Goal: Task Accomplishment & Management: Use online tool/utility

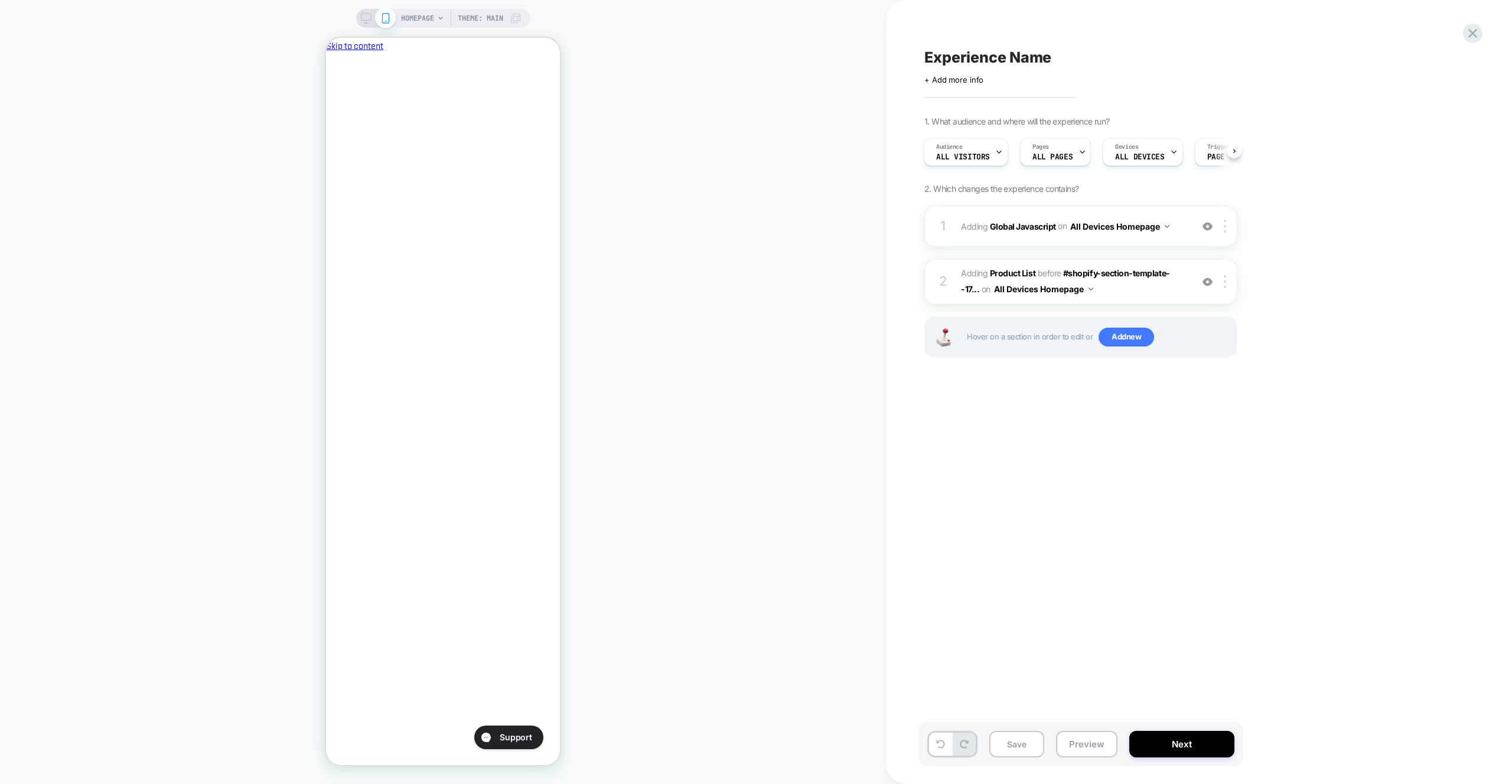
scroll to position [0, 203]
click at [1177, 211] on div "1 Adding Global Javascript on All Devices Homepage Add Before Add After Target …" at bounding box center [1081, 226] width 313 height 42
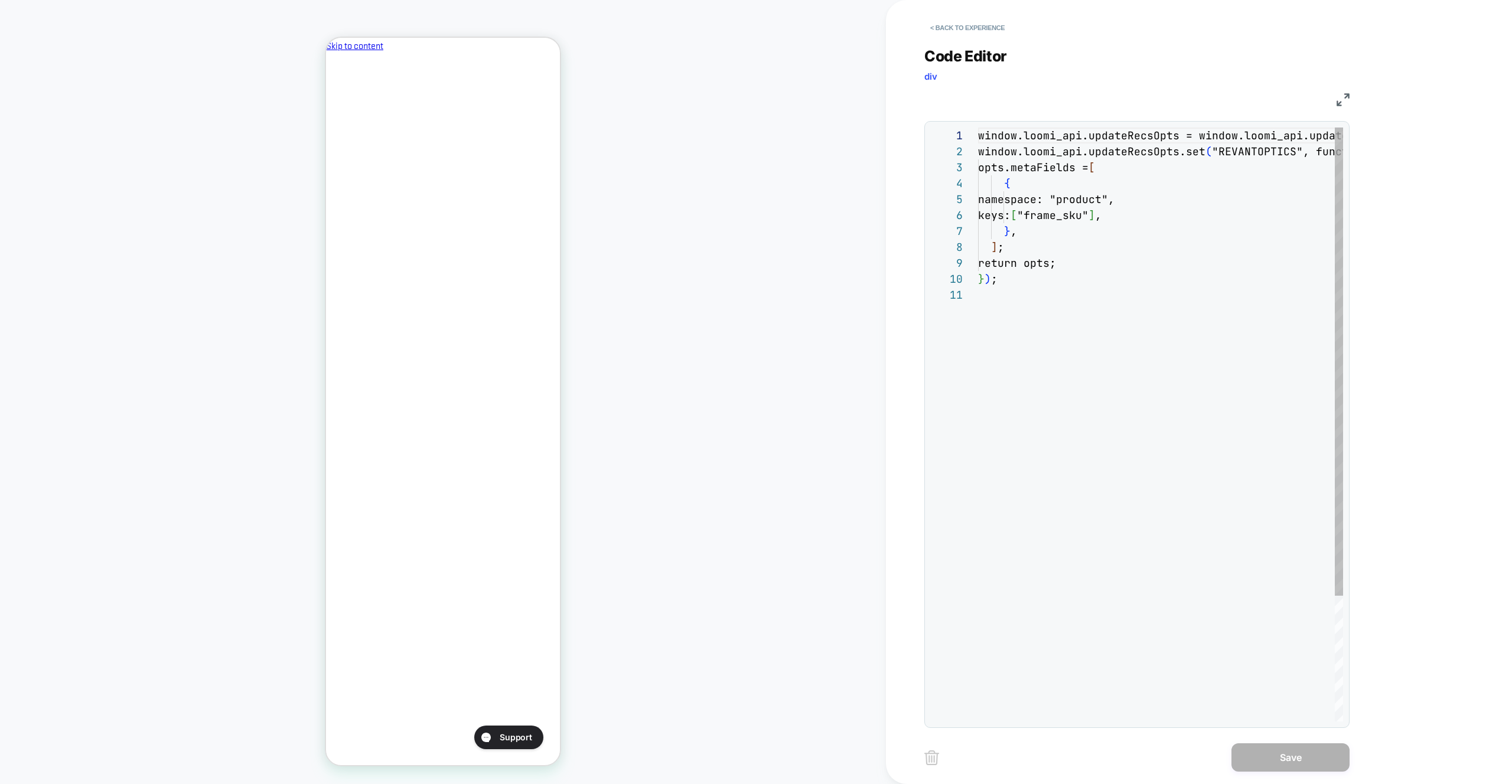
scroll to position [159, 0]
click at [1120, 208] on div "window.loomi_api.updateRecsOpts = window.loomi_api .updateRecsOpts || new Map (…" at bounding box center [1160, 504] width 365 height 753
drag, startPoint x: 1126, startPoint y: 296, endPoint x: 1128, endPoint y: 302, distance: 6.3
click at [1126, 296] on div "window.loomi_api.updateRecsOpts = window.loomi_api .updateRecsOpts || new Map (…" at bounding box center [1160, 504] width 365 height 753
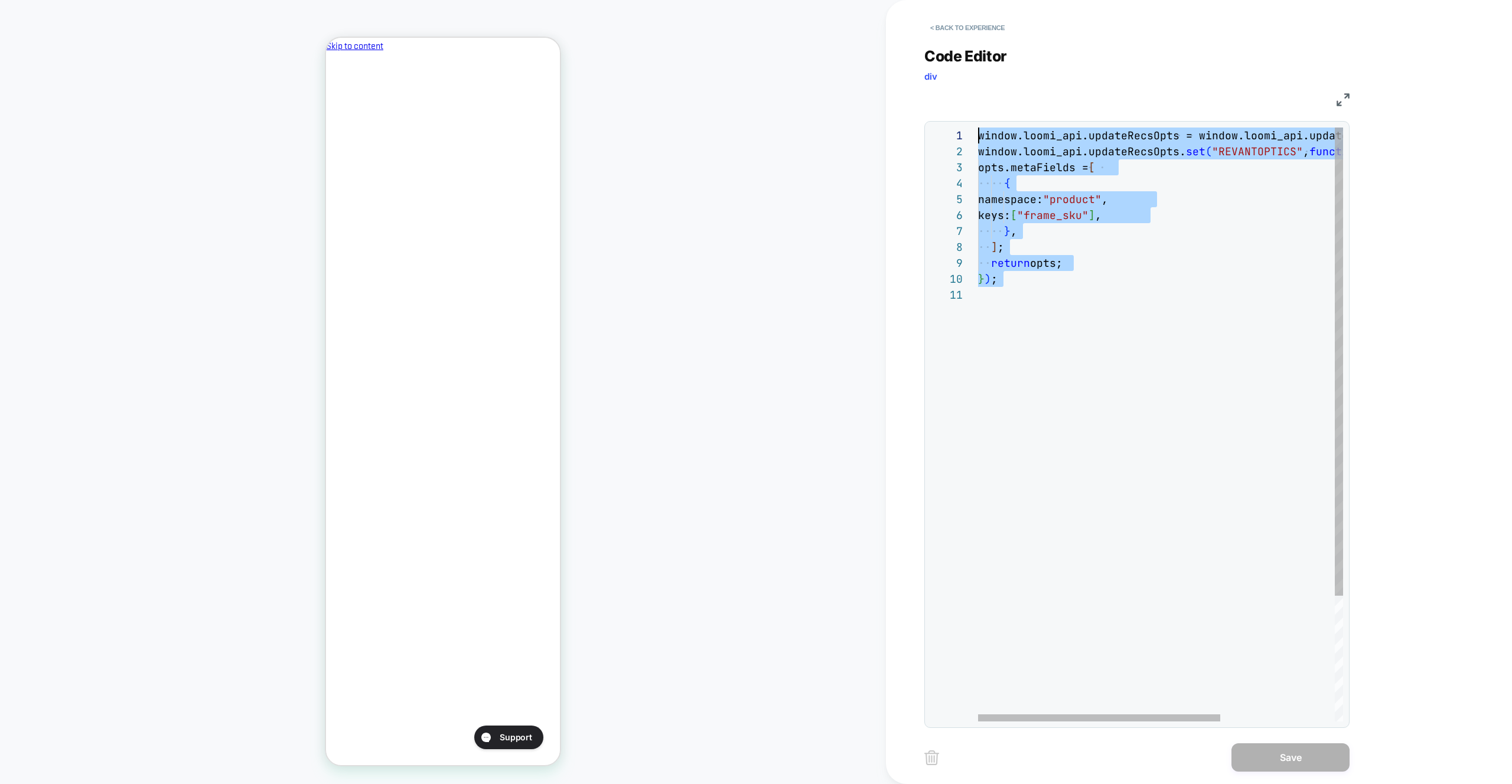
drag, startPoint x: 1131, startPoint y: 304, endPoint x: 742, endPoint y: 22, distance: 480.5
click at [978, 128] on div "window.loomi_api.updateRecsOpts = window.loomi_api .updateRecsOpts || new Map (…" at bounding box center [1246, 504] width 537 height 753
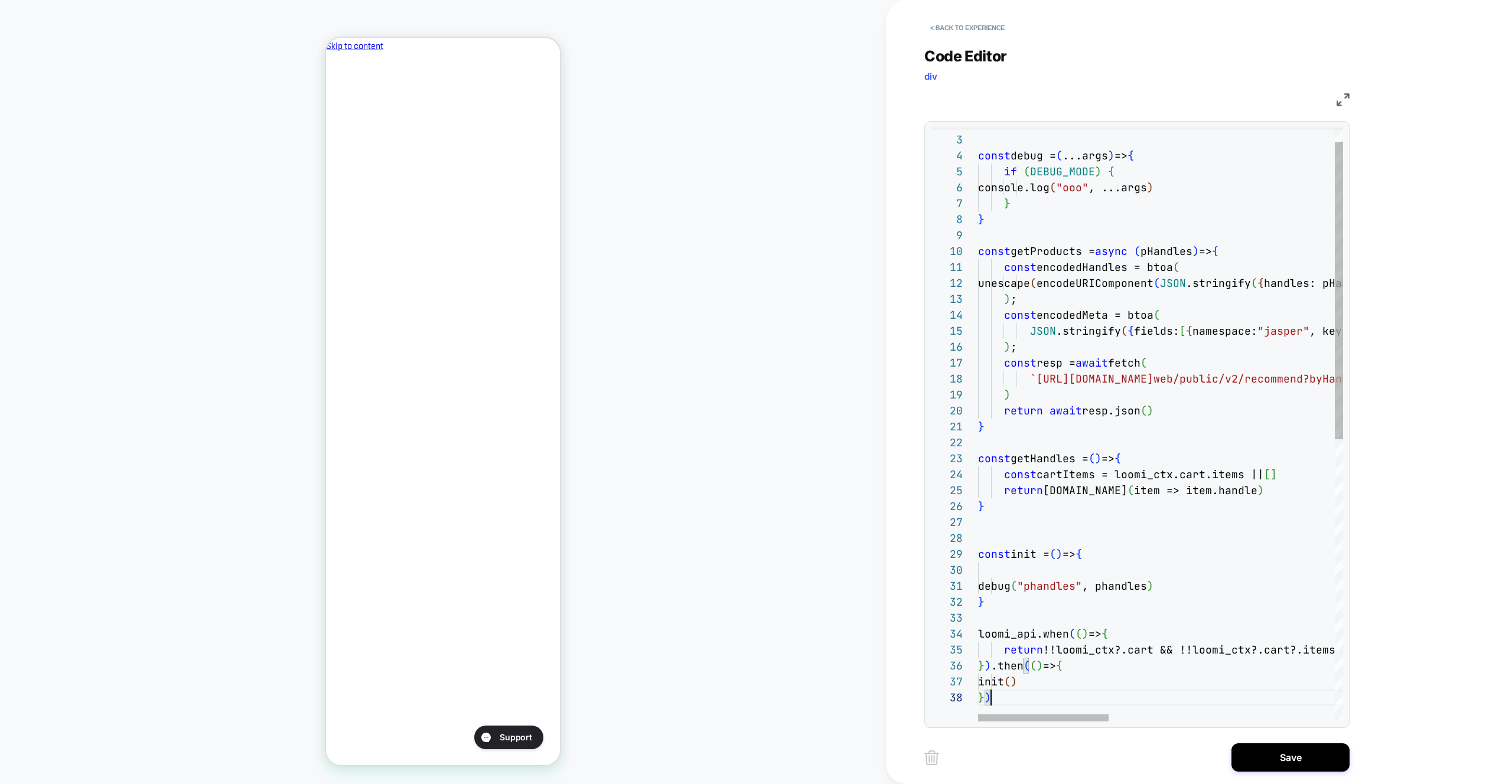
type textarea "**********"
drag, startPoint x: 1124, startPoint y: 386, endPoint x: 1110, endPoint y: 310, distance: 77.3
click at [1110, 310] on div "const debug = ( ...args ) => { if ( DEBUG_MODE ) { console.log ( "ooo" , ...arg…" at bounding box center [1476, 691] width 997 height 1184
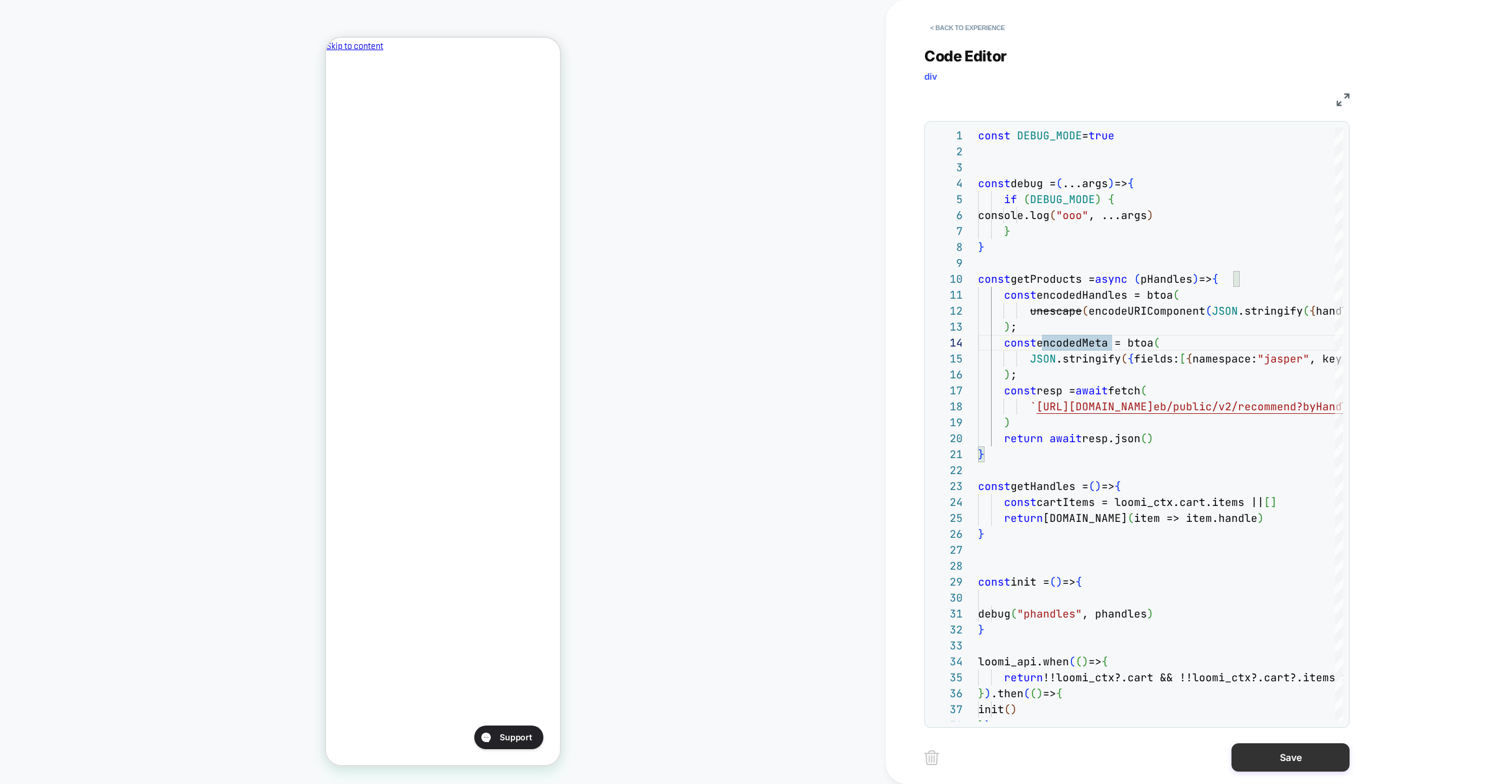
click at [1257, 765] on button "Save" at bounding box center [1291, 758] width 118 height 28
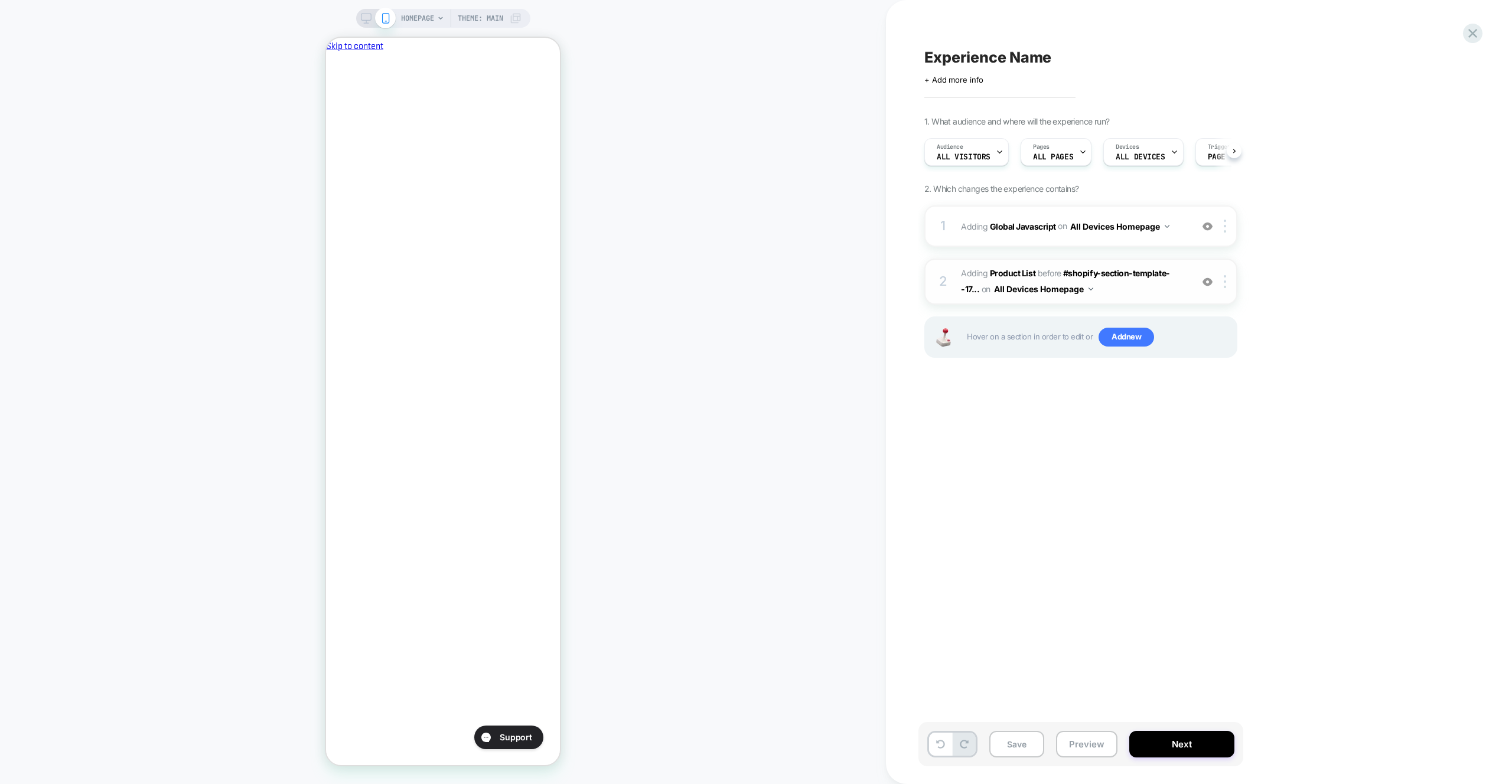
scroll to position [0, 1]
click at [1228, 273] on div "2 #_loomi_addon_1759658251955 Adding Product List BEFORE #shopify-section-templ…" at bounding box center [1081, 282] width 313 height 46
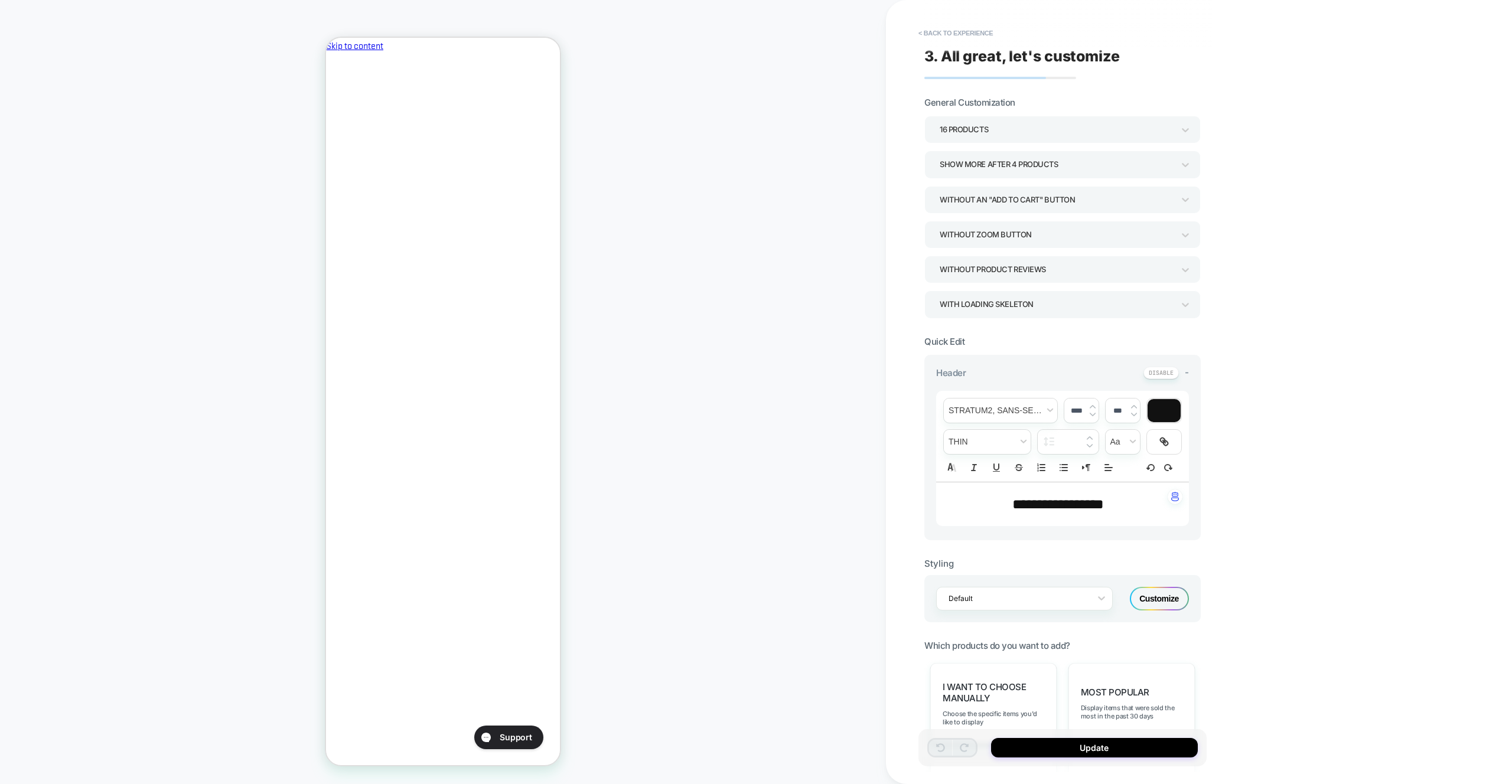
click at [961, 21] on div "**********" at bounding box center [1062, 392] width 289 height 761
click at [964, 28] on button "< Back to experience" at bounding box center [955, 33] width 86 height 19
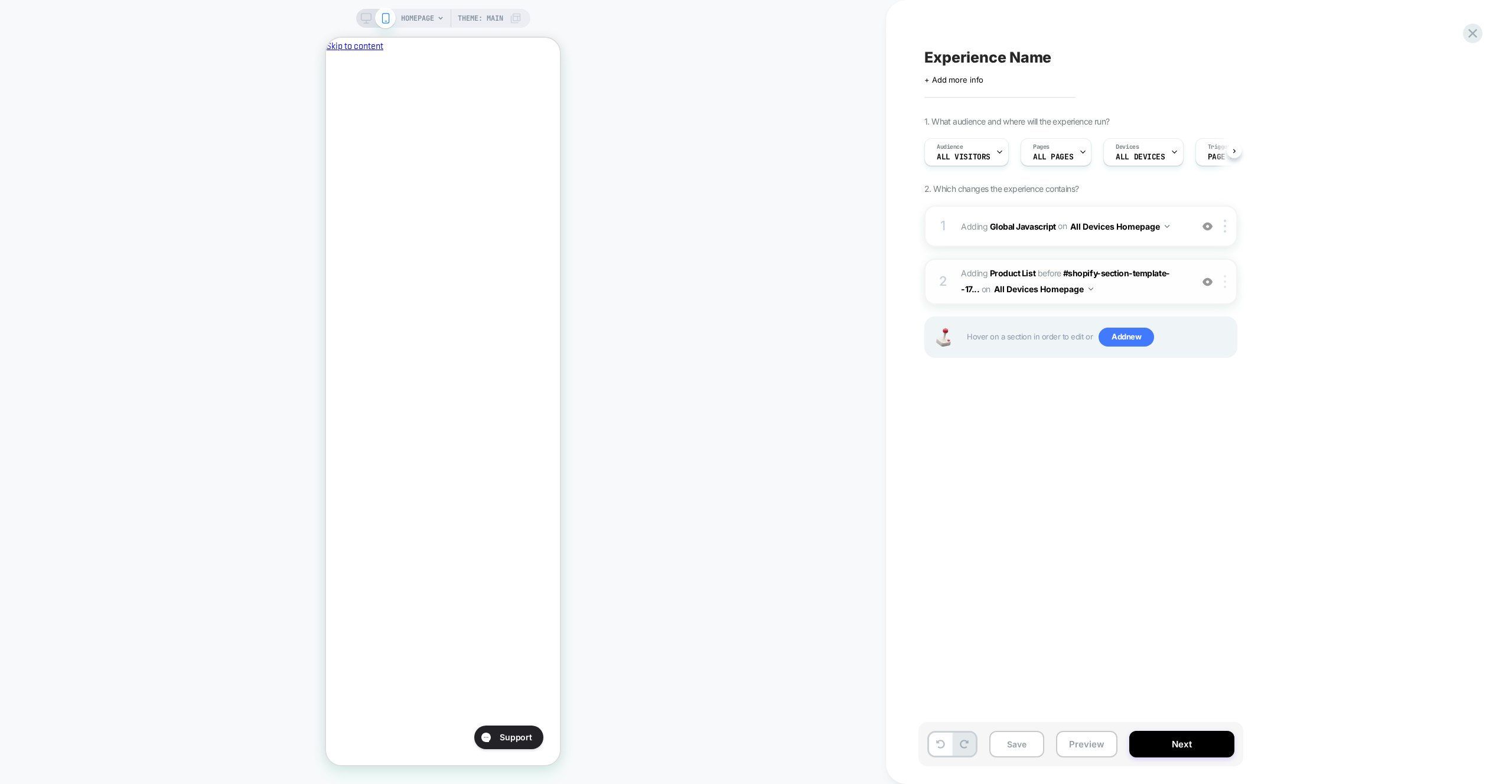
scroll to position [0, 1]
drag, startPoint x: 1223, startPoint y: 283, endPoint x: 1213, endPoint y: 278, distance: 11.2
click at [1224, 283] on img at bounding box center [1225, 281] width 3 height 13
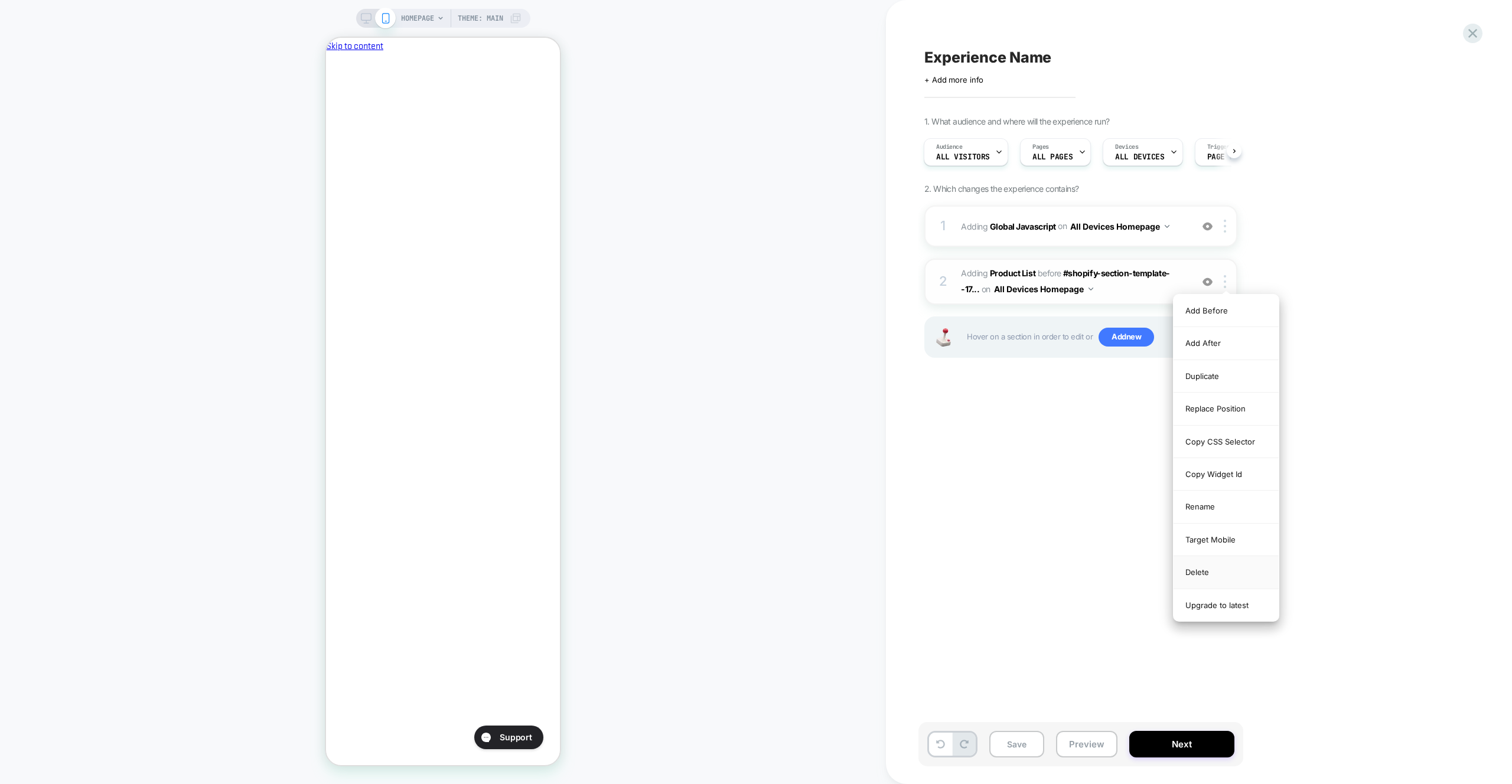
drag, startPoint x: 1199, startPoint y: 579, endPoint x: 1078, endPoint y: 734, distance: 196.6
click at [1198, 580] on div "Delete" at bounding box center [1227, 573] width 106 height 32
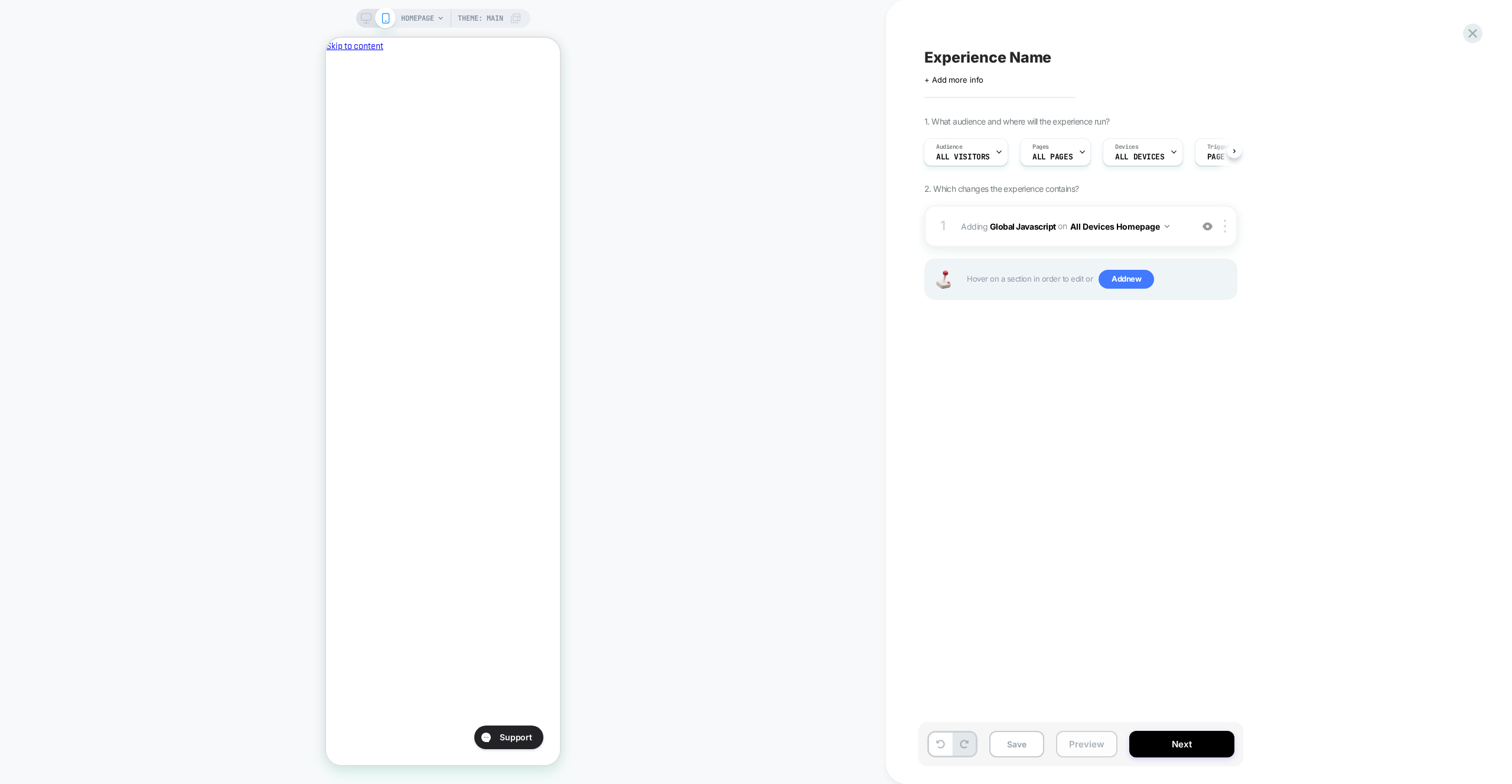
click at [1072, 755] on button "Preview" at bounding box center [1087, 744] width 61 height 26
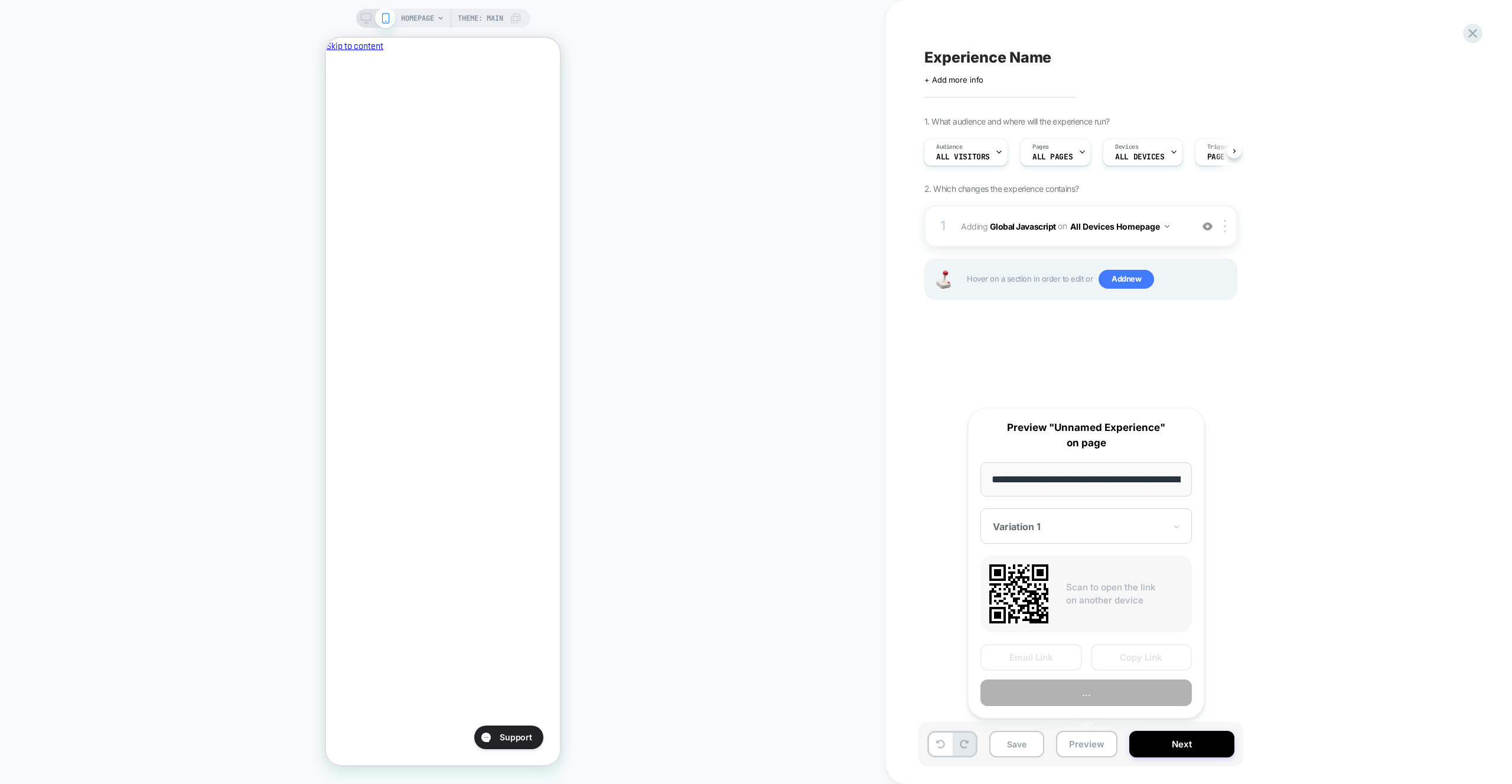
scroll to position [0, 50]
click at [1090, 672] on div "Email Link Copy Link Preview" at bounding box center [1086, 676] width 211 height 62
click at [1088, 679] on div "Email Link Copy Link Preview" at bounding box center [1086, 676] width 211 height 62
click at [1088, 684] on button "Preview" at bounding box center [1086, 693] width 211 height 26
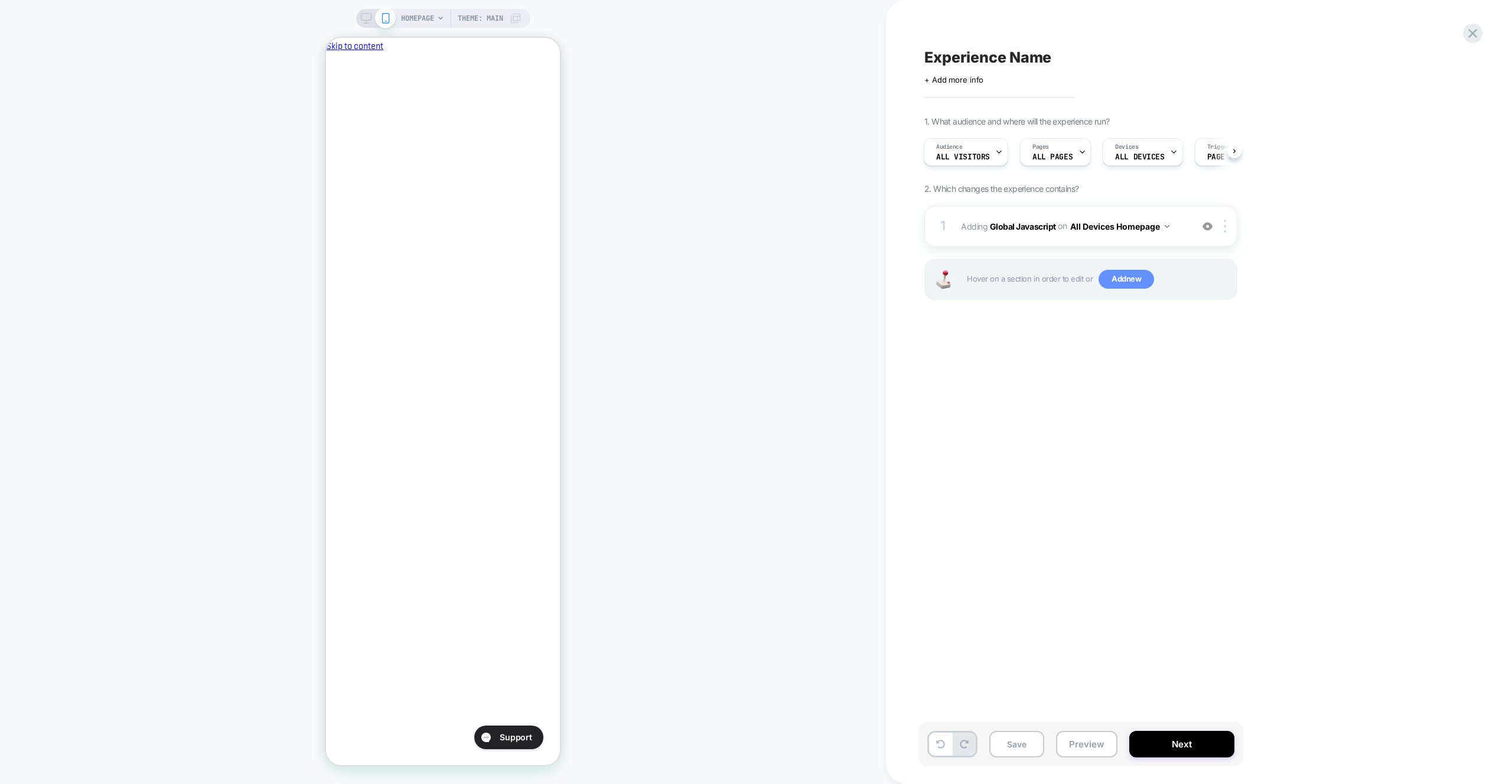
click at [1143, 287] on span "Add new" at bounding box center [1126, 279] width 55 height 19
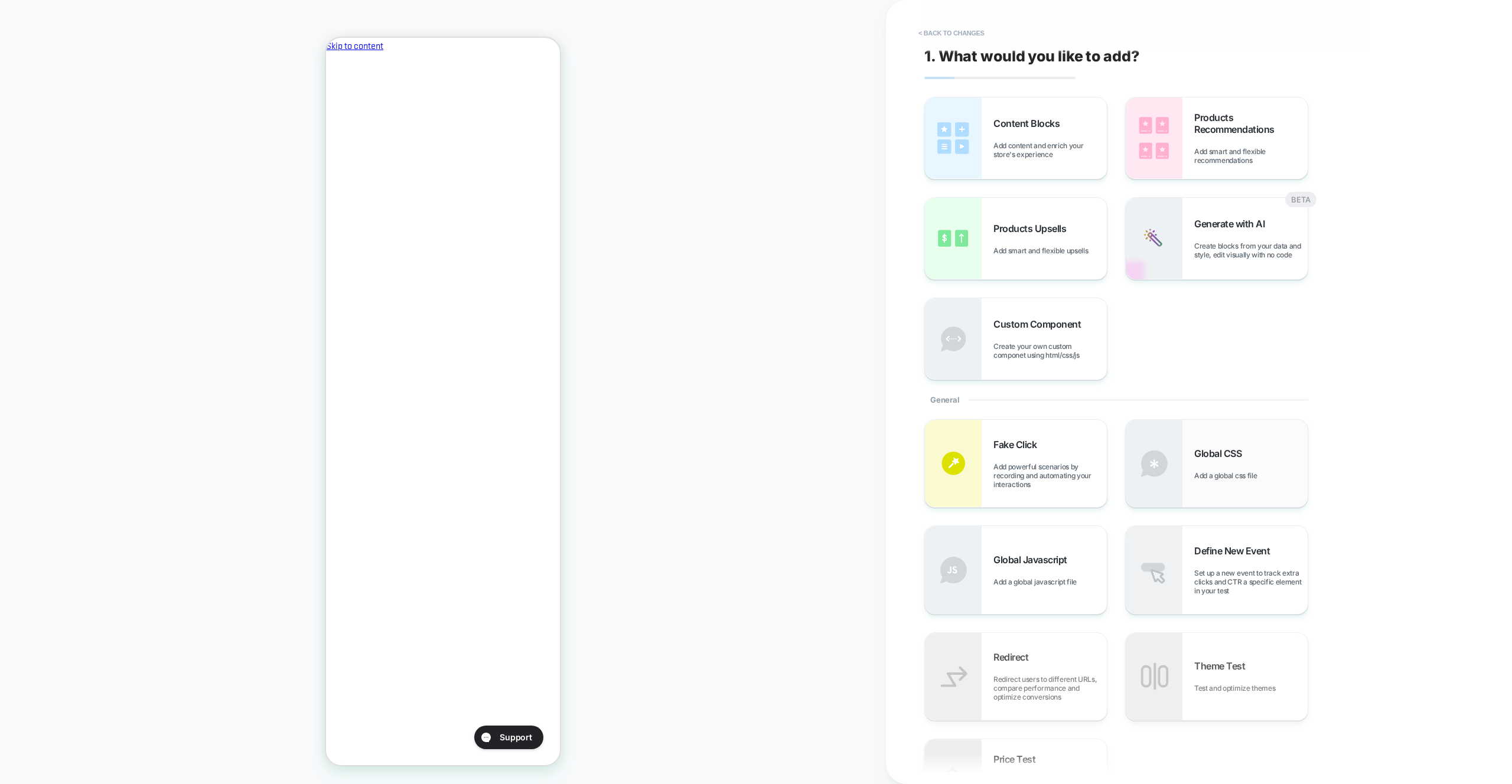
click at [1208, 453] on span "Global CSS" at bounding box center [1221, 454] width 53 height 12
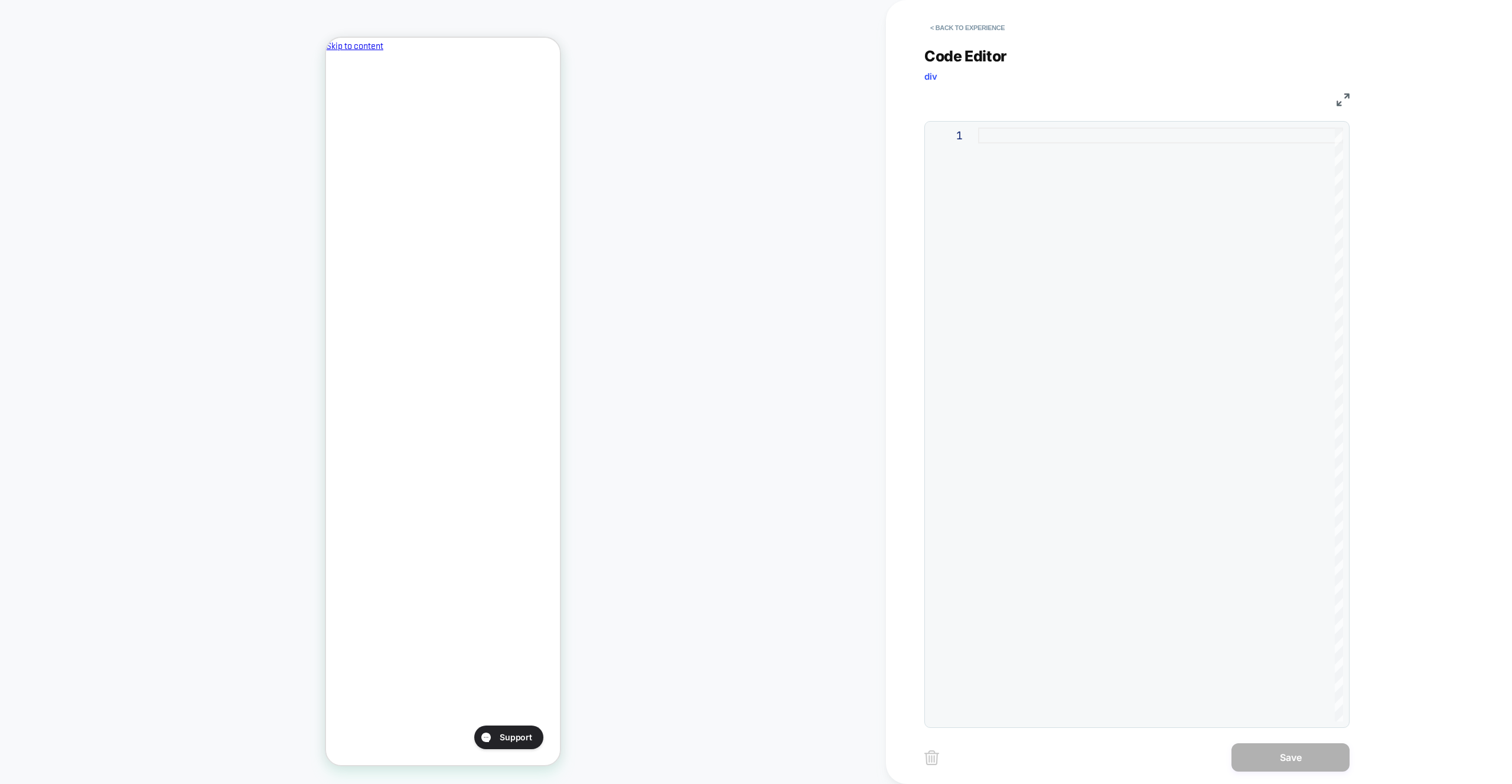
click at [1119, 278] on div at bounding box center [1160, 425] width 365 height 594
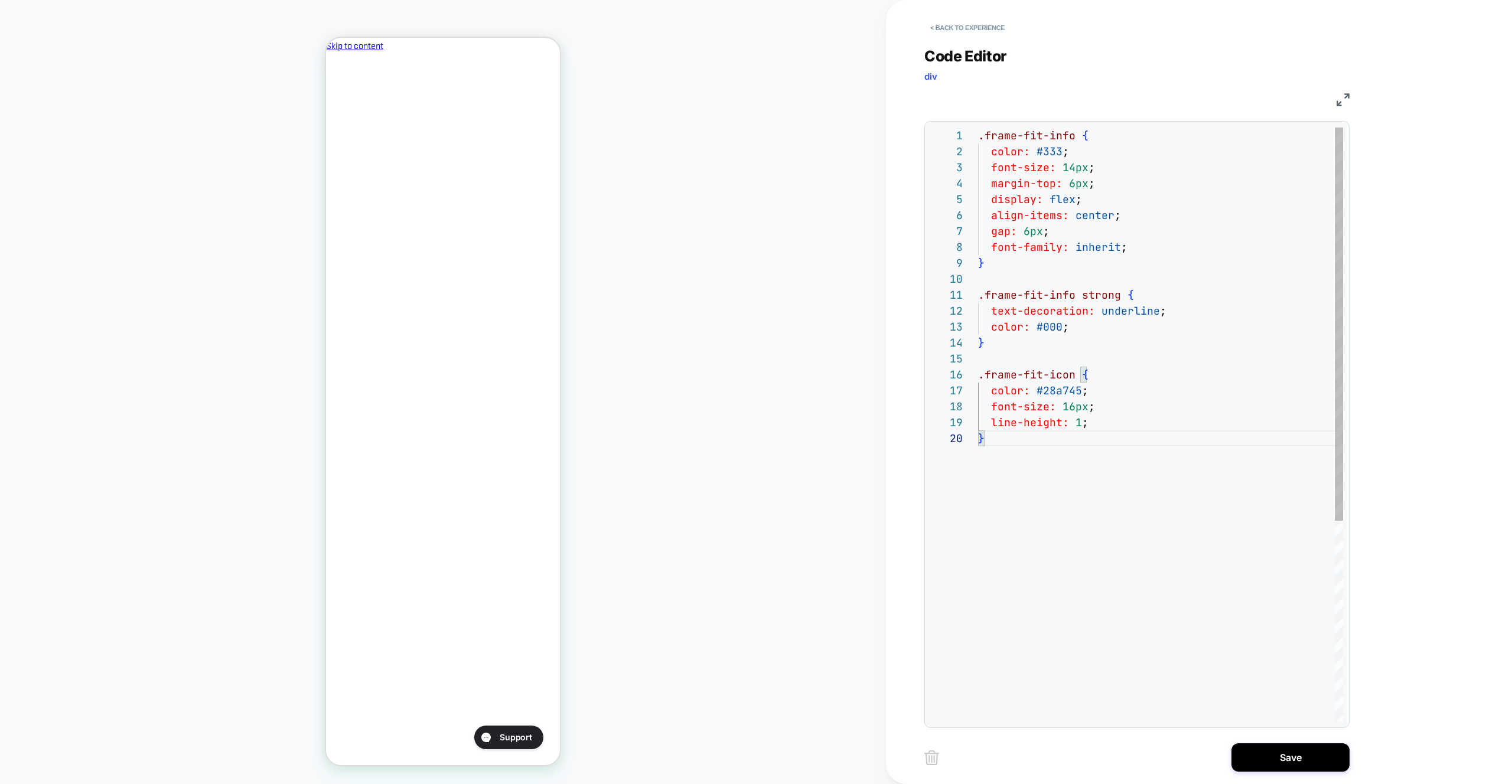
click at [988, 137] on div ".frame-fit-info { color: #333 ; font-size: 14px ; margin-top: 6px ; display: fl…" at bounding box center [1160, 576] width 365 height 897
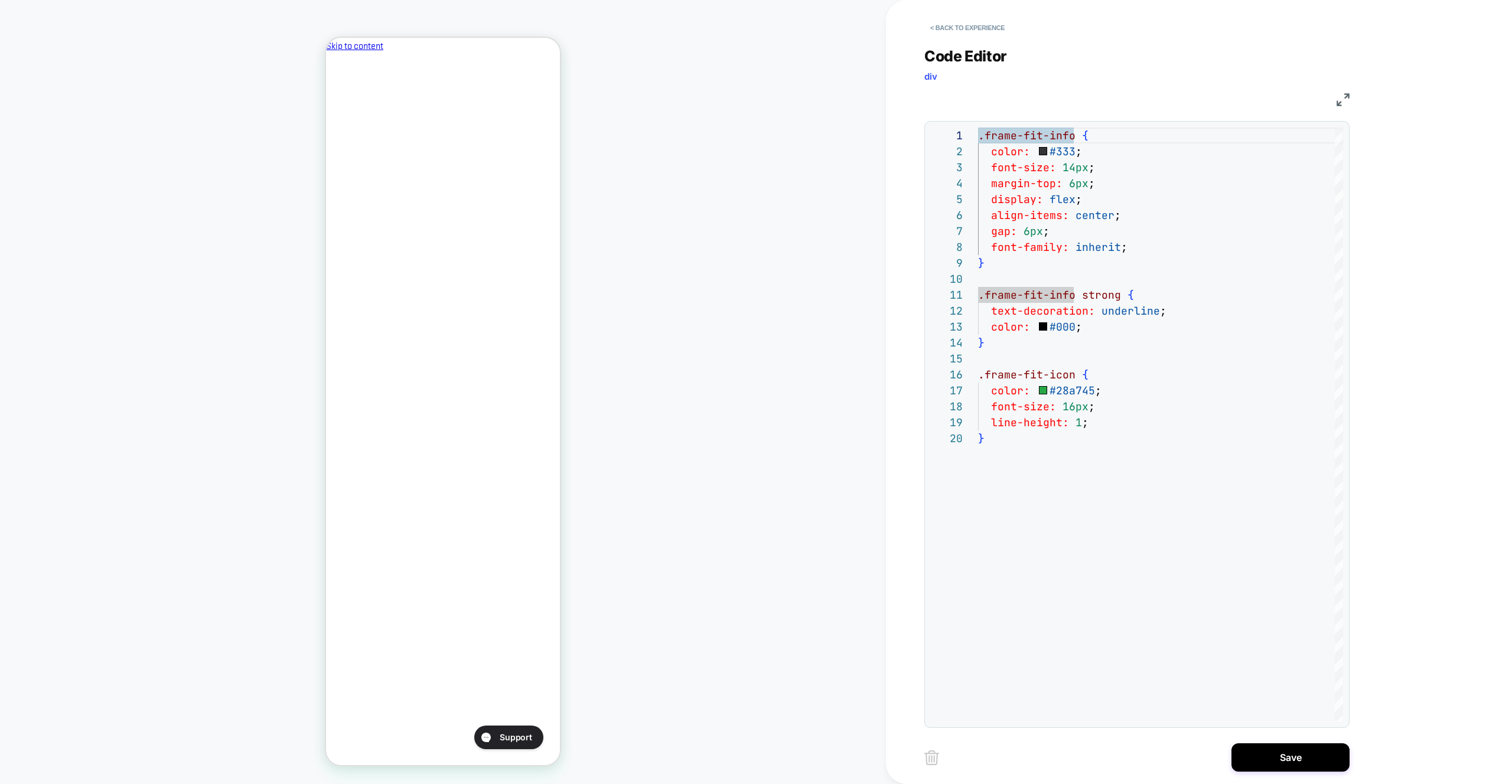
scroll to position [0, 203]
click at [1003, 290] on div ".frame-fit-info { color: #333 ; font-size: 14px ; margin-top: 6px ; display: fl…" at bounding box center [1160, 576] width 365 height 897
drag, startPoint x: 1072, startPoint y: 136, endPoint x: 632, endPoint y: 213, distance: 446.7
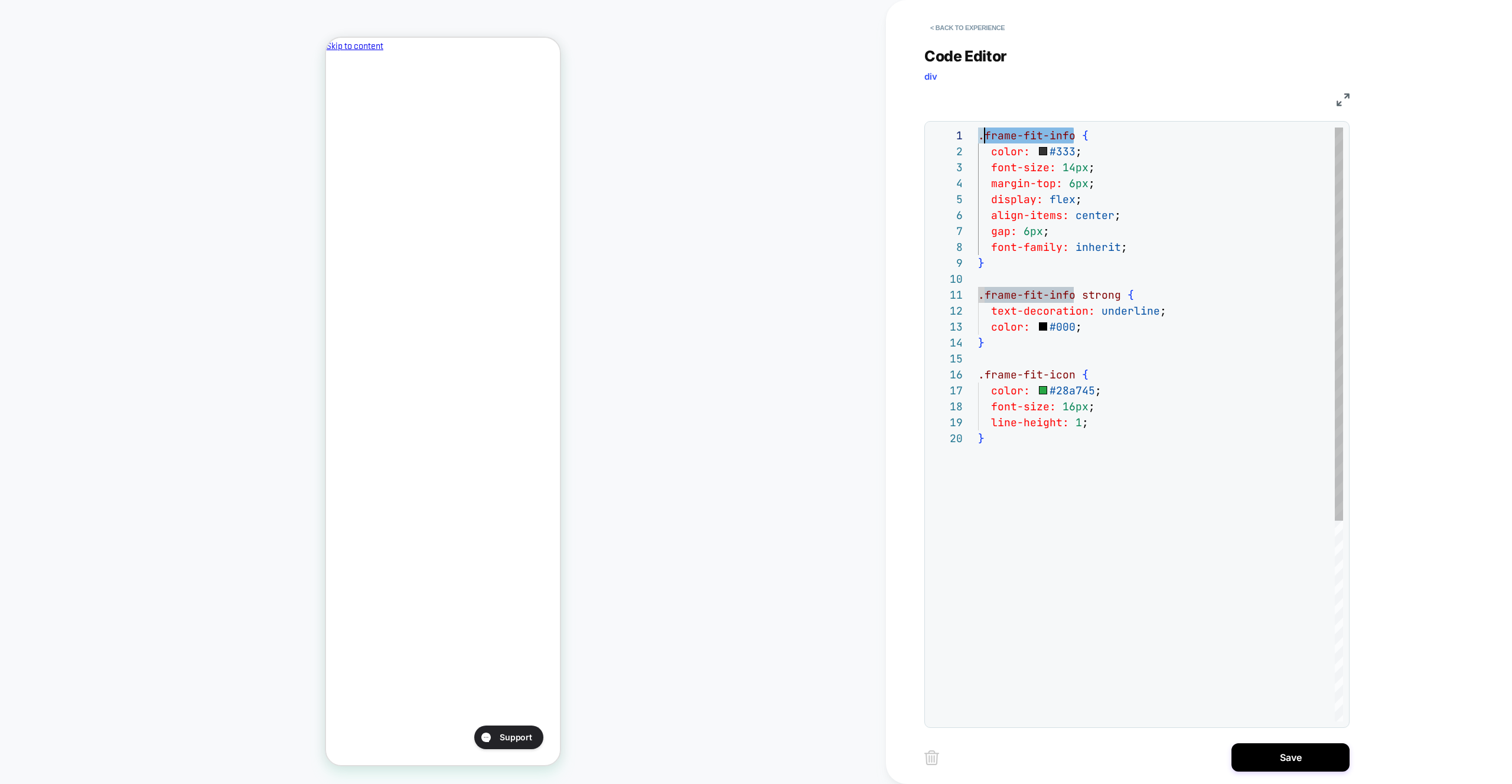
click at [982, 136] on div ".frame-fit-info { color: #333 ; font-size: 14px ; margin-top: 6px ; display: fl…" at bounding box center [1160, 576] width 365 height 897
click at [1062, 371] on div ".frame-fit-info { color: #333 ; font-size: 14px ; margin-top: 6px ; display: fl…" at bounding box center [1160, 576] width 365 height 897
click at [984, 138] on div ".frame-fit-info { color: #333 ; font-size: 14px ; margin-top: 6px ; display: fl…" at bounding box center [1160, 576] width 365 height 897
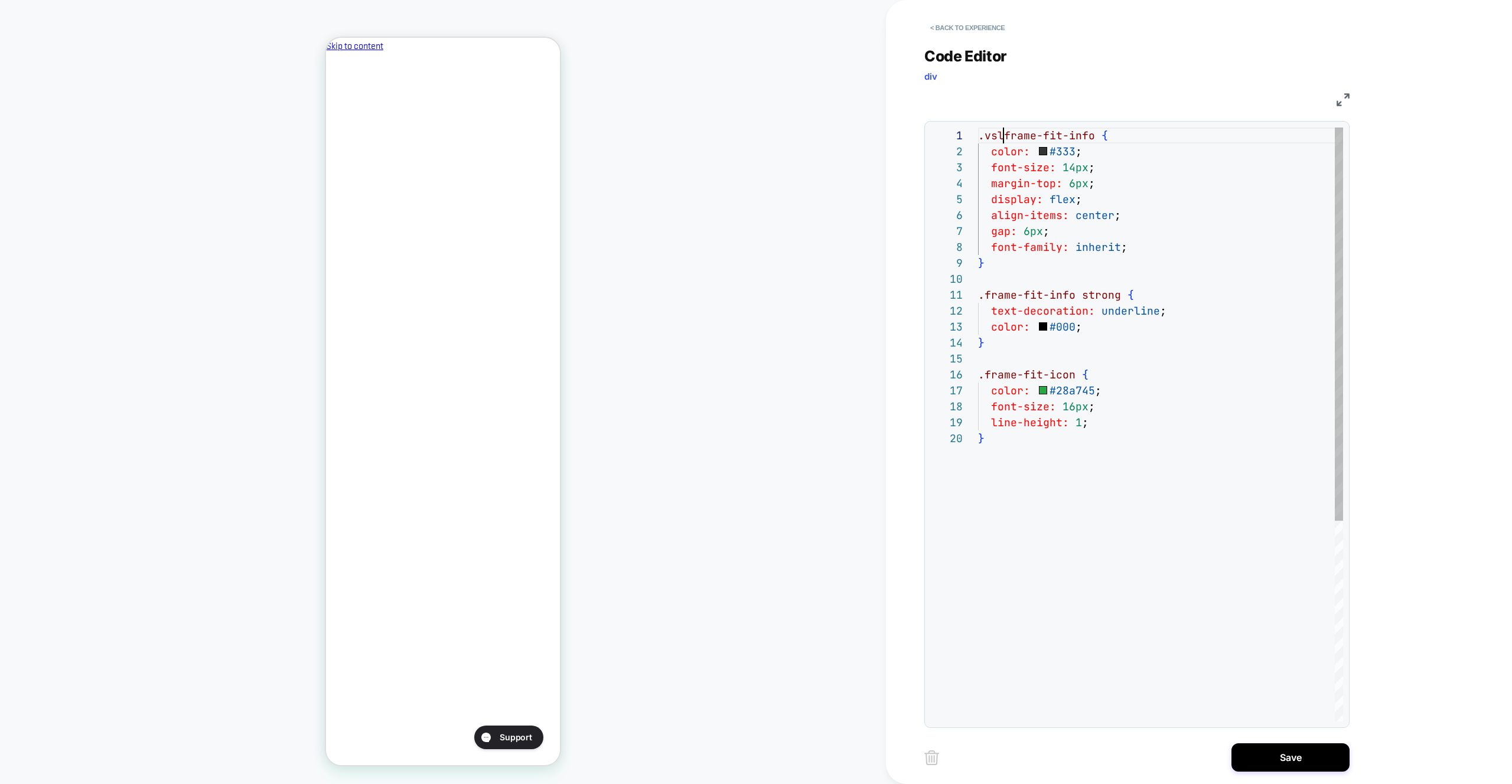
scroll to position [0, 38]
click at [985, 375] on div ".vsly-frame-fit-info { color: #333 ; font-size: 14px ; margin-top: 6px ; displa…" at bounding box center [1160, 576] width 365 height 897
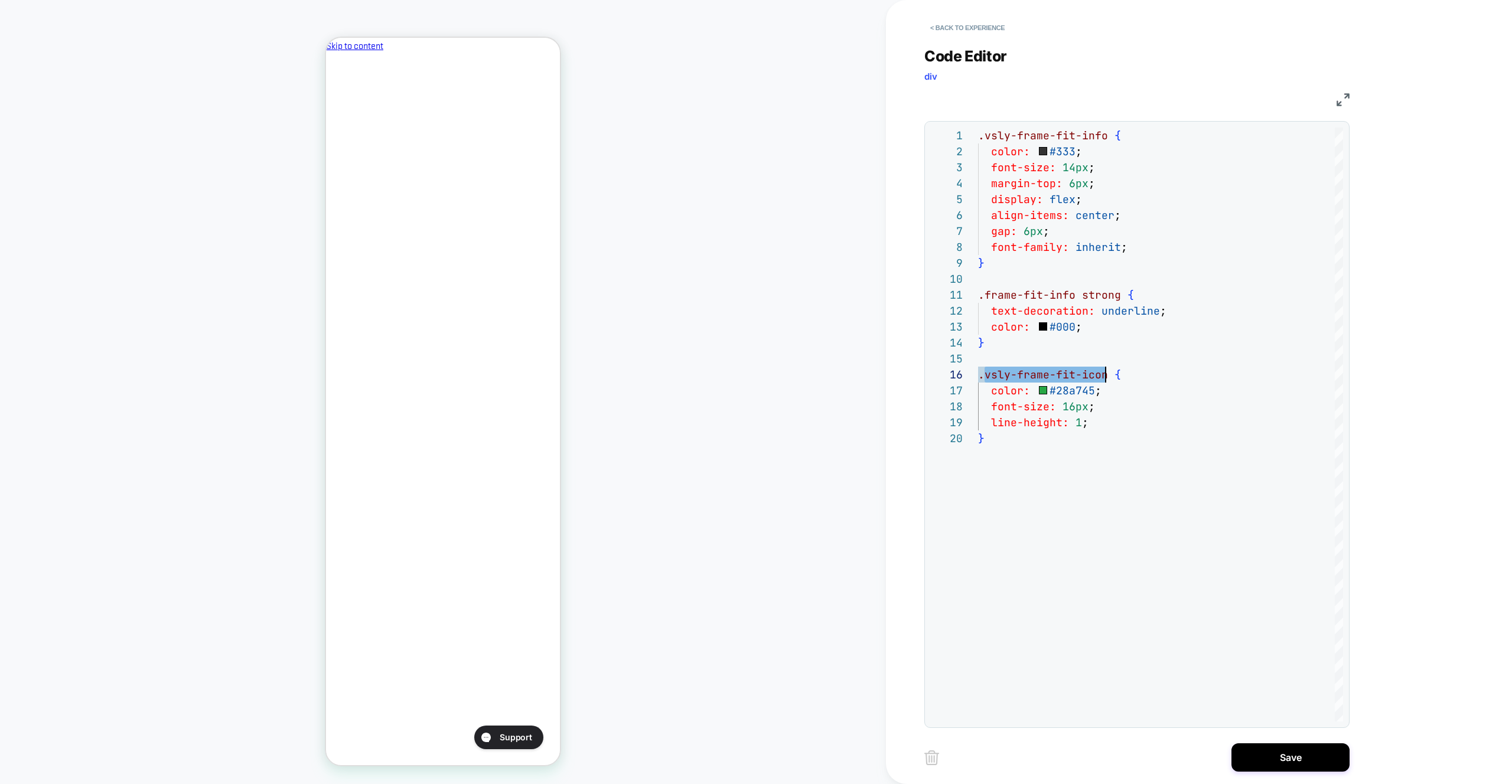
type textarea "**********"
click at [1267, 759] on button "Save" at bounding box center [1291, 758] width 118 height 28
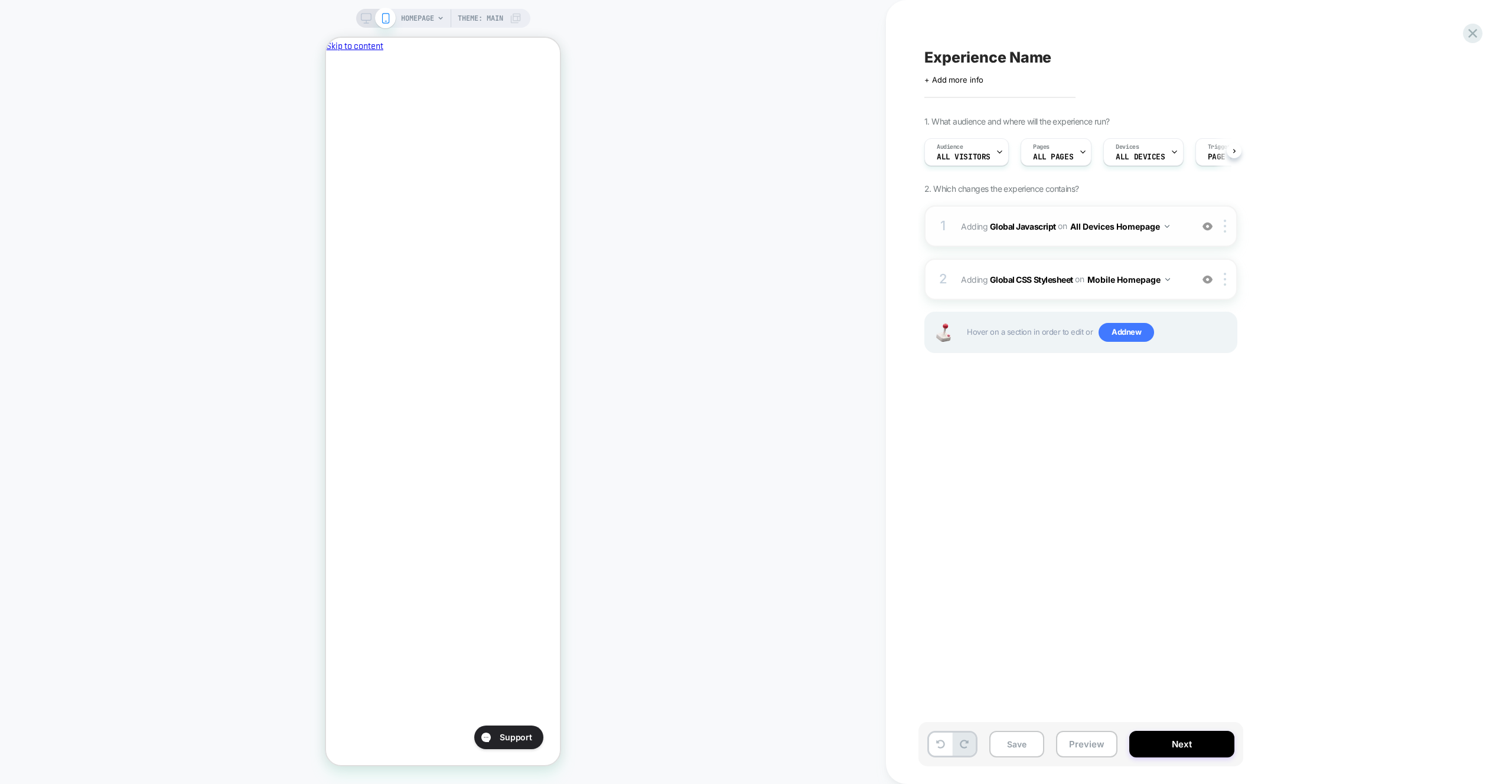
scroll to position [0, 1]
click at [1180, 240] on div "1 Adding Global Javascript on All Devices Homepage Add Before Add After Target …" at bounding box center [1081, 226] width 313 height 42
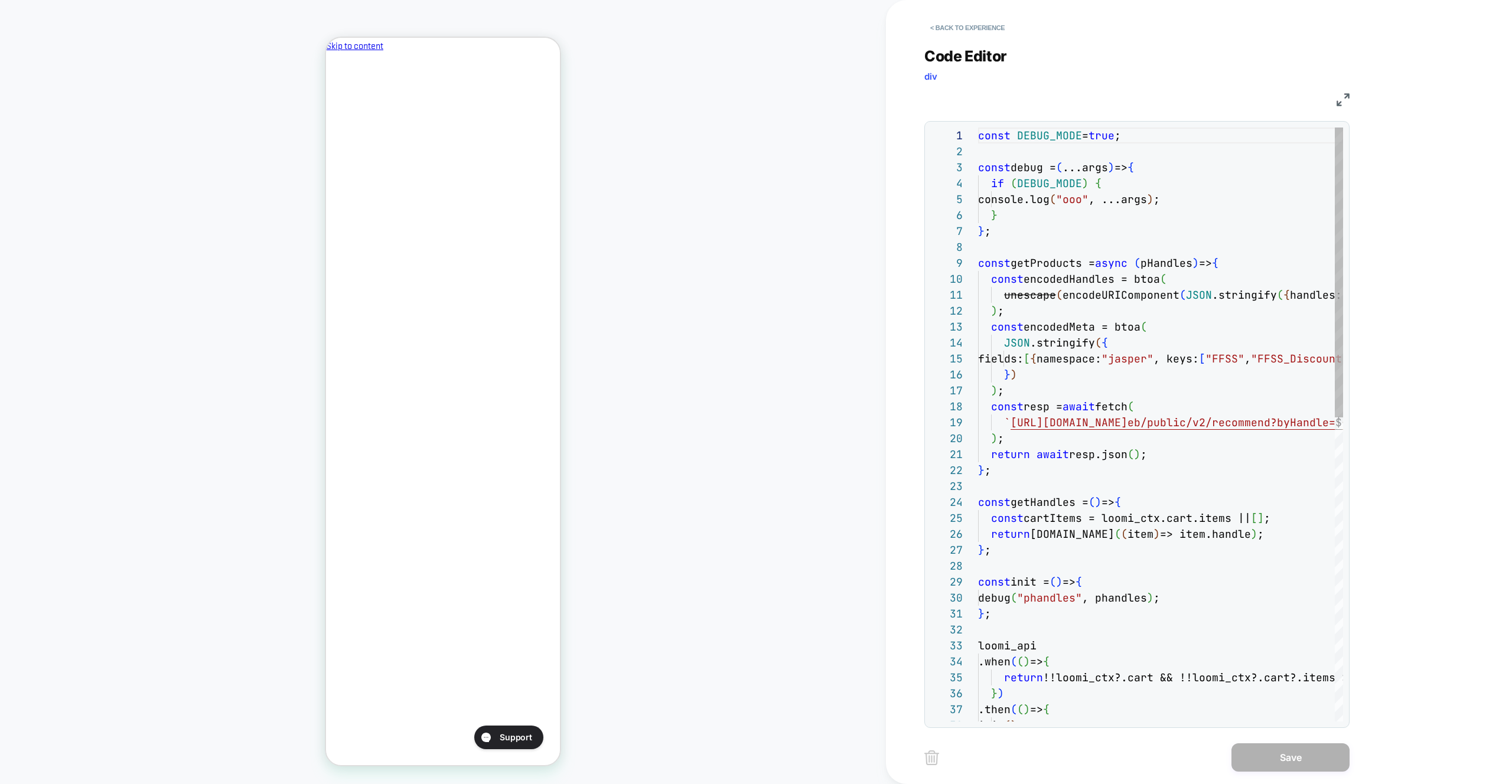
scroll to position [112, 0]
drag, startPoint x: 1192, startPoint y: 254, endPoint x: 1197, endPoint y: 260, distance: 7.8
click at [1192, 254] on div "const DEBUG_MODE = true ; const debug = ( ...args ) => { if ( DEBUG_MODE ) { co…" at bounding box center [1160, 735] width 365 height 1216
type textarea "**********"
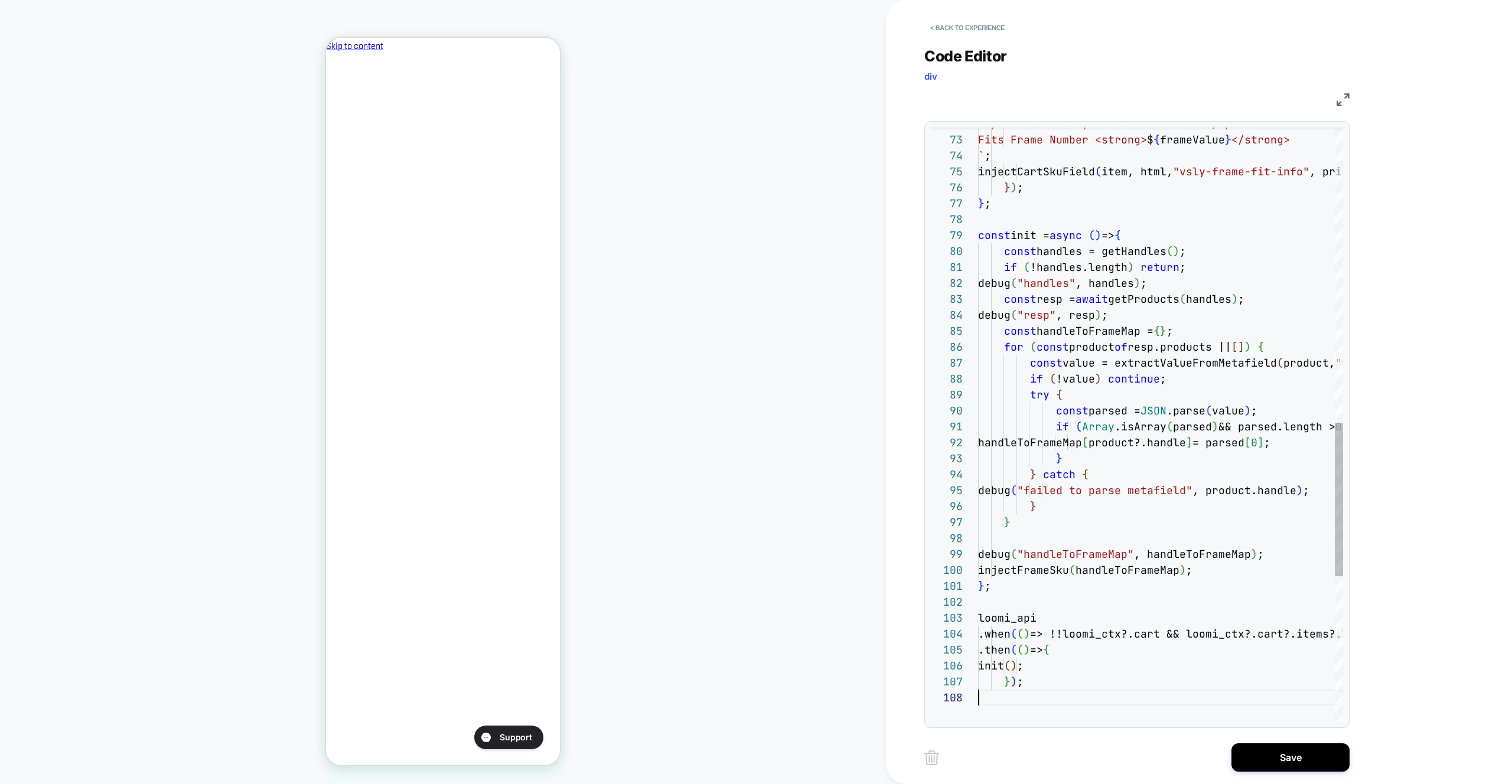
drag, startPoint x: 1311, startPoint y: 764, endPoint x: 1302, endPoint y: 723, distance: 42.0
click at [1311, 764] on button "Save" at bounding box center [1291, 758] width 118 height 28
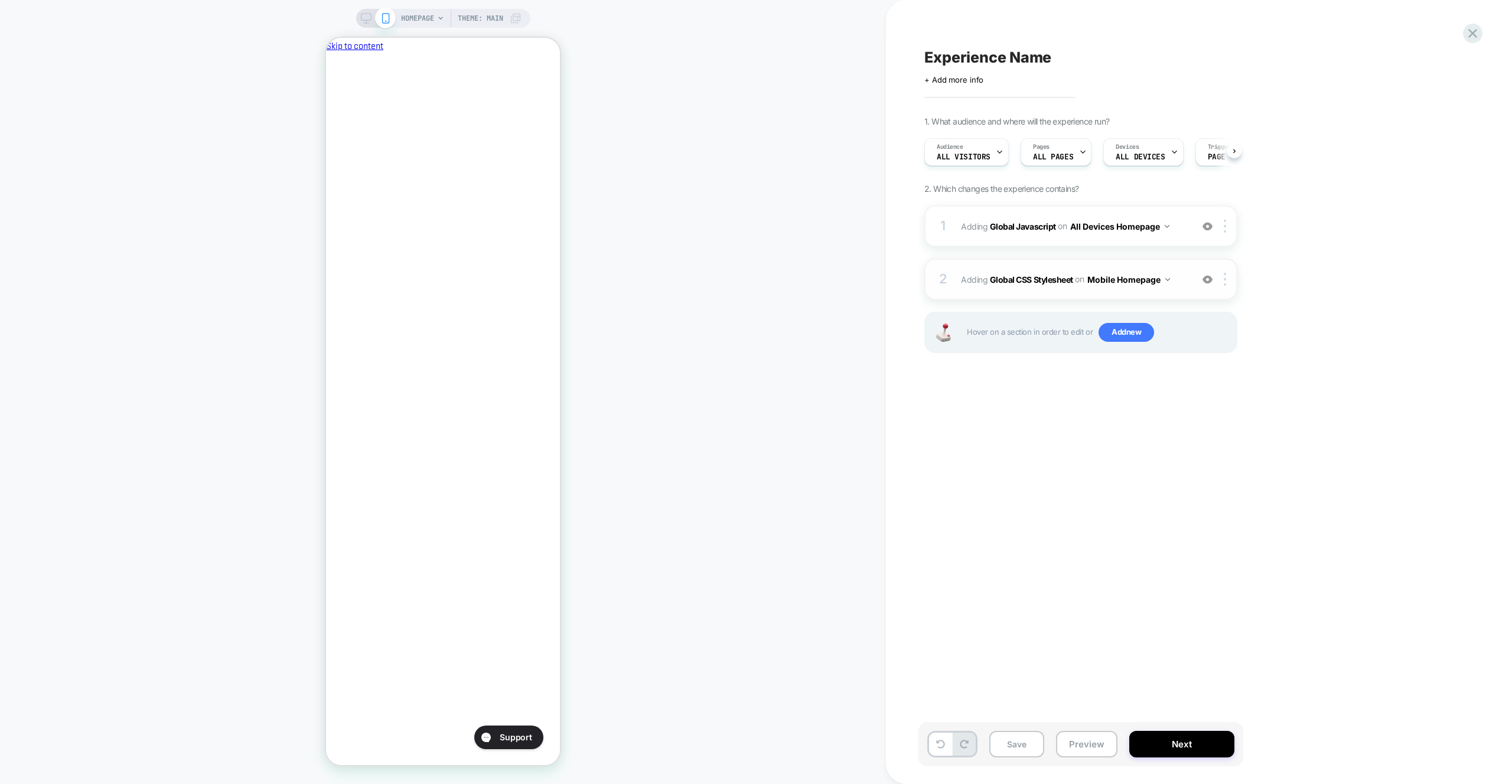
scroll to position [0, 1]
click at [1122, 276] on button "Mobile Homepage" at bounding box center [1128, 279] width 83 height 17
click at [1143, 463] on div "Mobile All Pages" at bounding box center [1130, 460] width 143 height 26
click at [1224, 282] on img at bounding box center [1225, 279] width 3 height 13
click at [1209, 407] on div "Target All Devices" at bounding box center [1227, 407] width 106 height 32
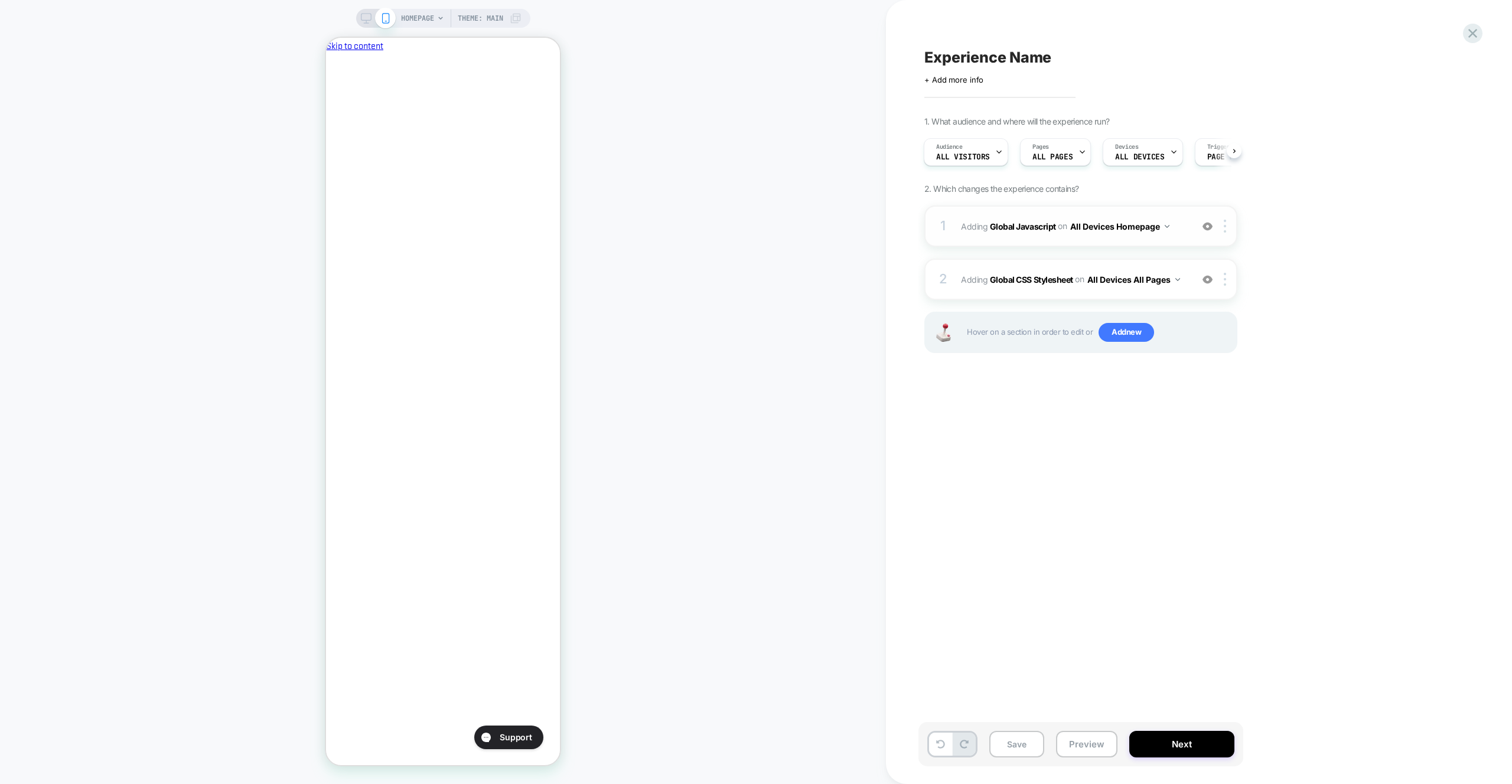
click at [1143, 232] on button "All Devices Homepage" at bounding box center [1120, 226] width 100 height 17
click at [1164, 410] on div "All Devices All Pages" at bounding box center [1120, 406] width 158 height 26
drag, startPoint x: 1114, startPoint y: 757, endPoint x: 1105, endPoint y: 736, distance: 22.8
click at [1114, 757] on div "Save Preview Next" at bounding box center [1081, 745] width 325 height 44
click at [1105, 735] on button "Preview" at bounding box center [1087, 744] width 61 height 26
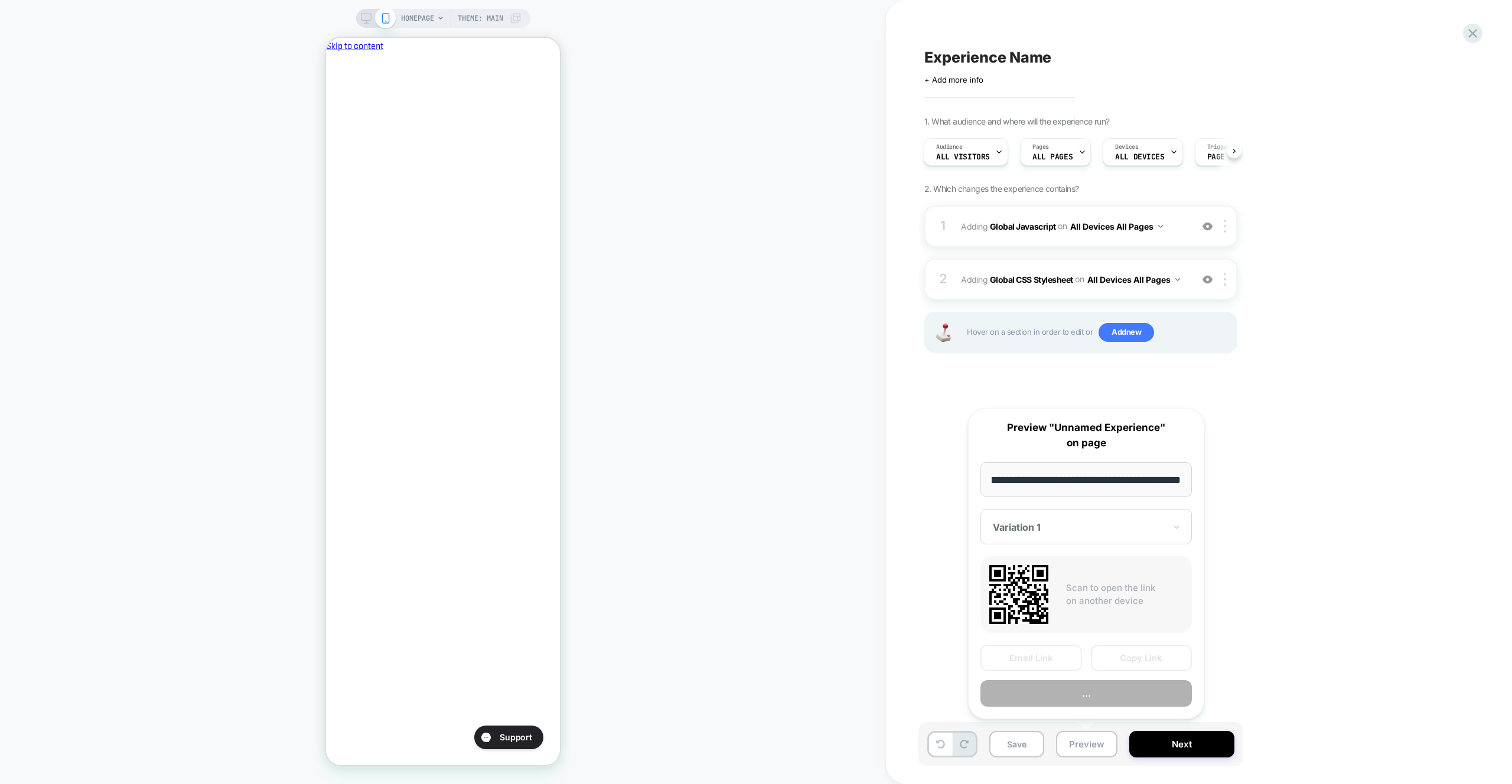
scroll to position [0, 203]
click at [1095, 695] on button "Preview" at bounding box center [1086, 693] width 211 height 26
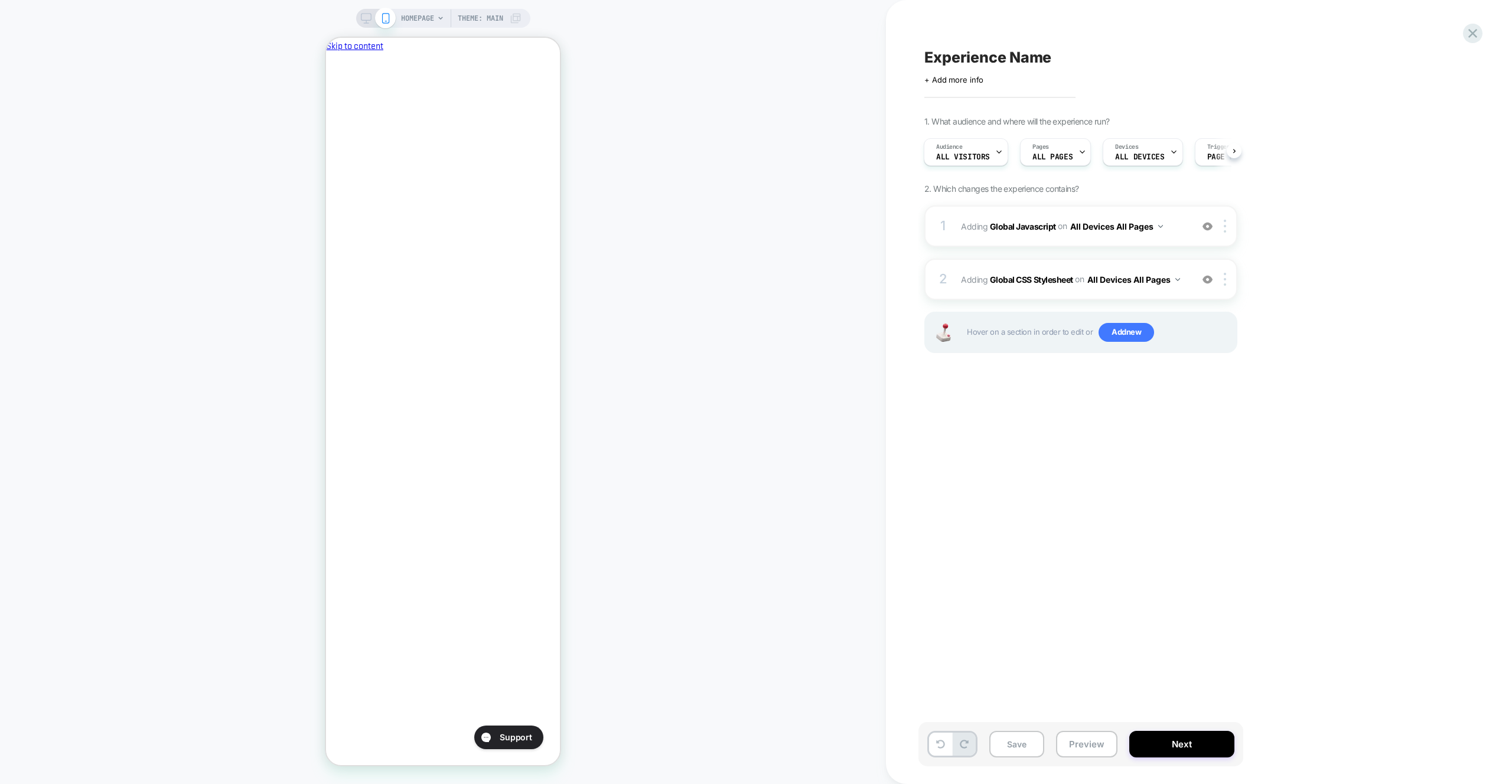
scroll to position [0, 0]
click at [1143, 205] on div "1 Adding Global Javascript on All Devices All Pages Add Before Add After Target…" at bounding box center [1081, 226] width 313 height 42
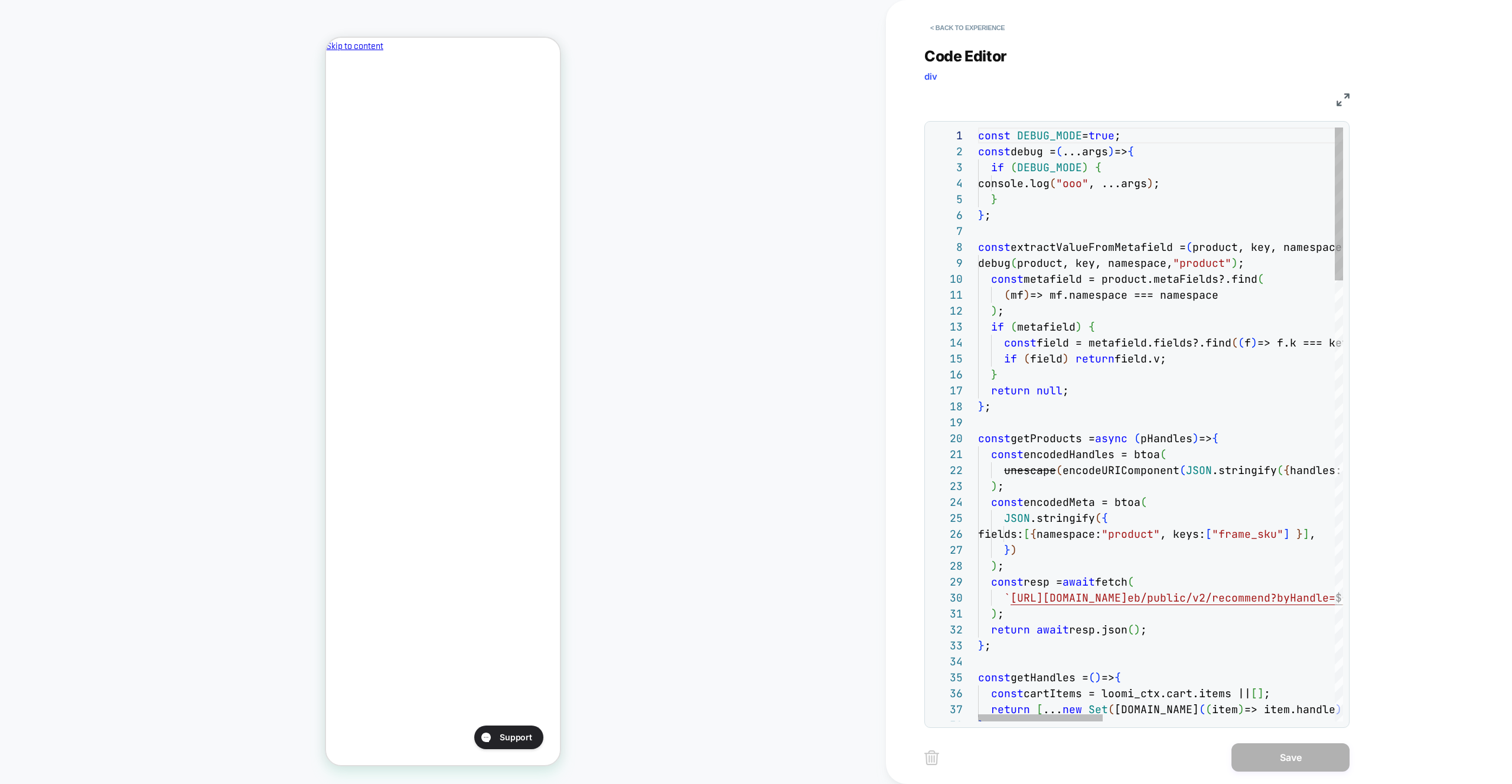
scroll to position [0, 203]
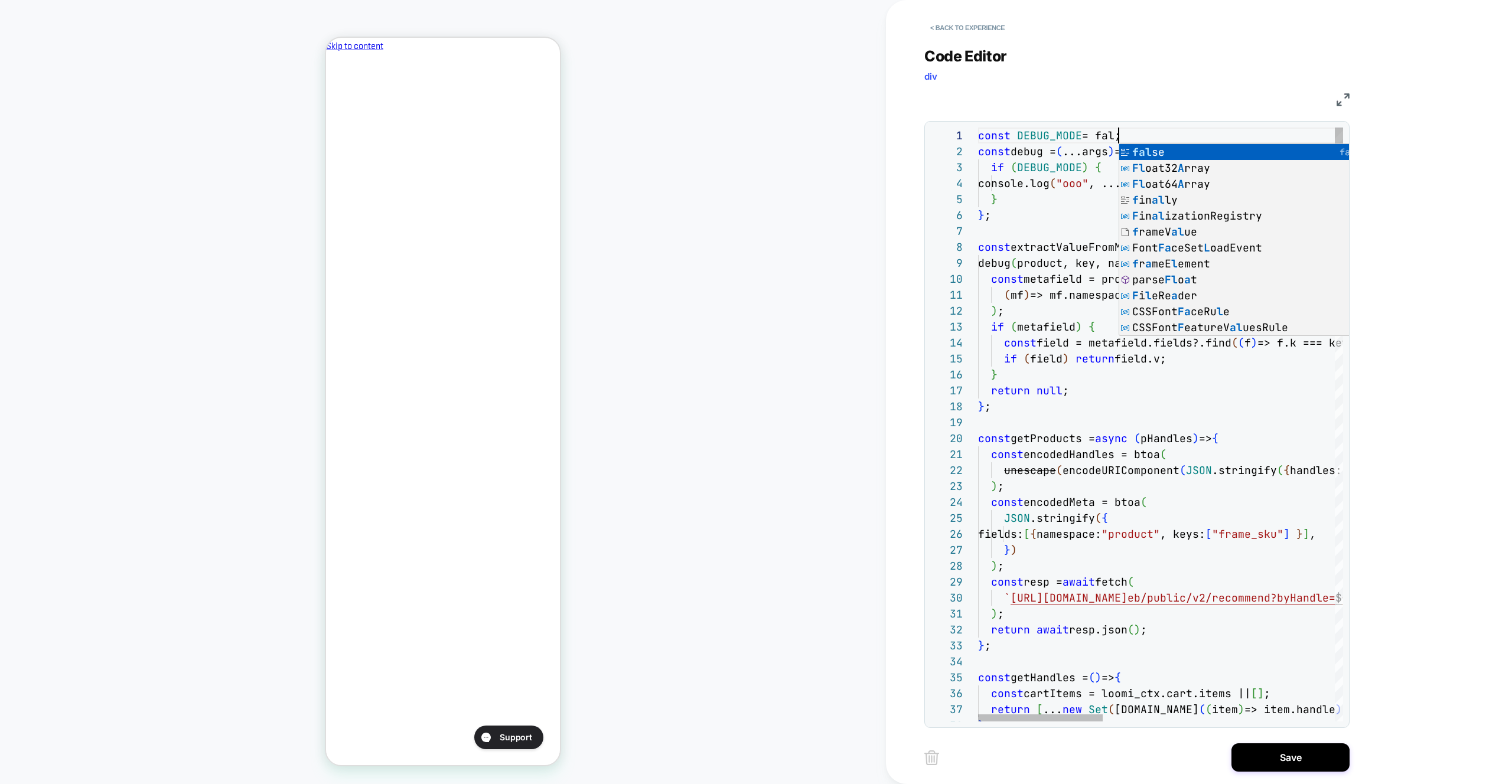
scroll to position [0, 153]
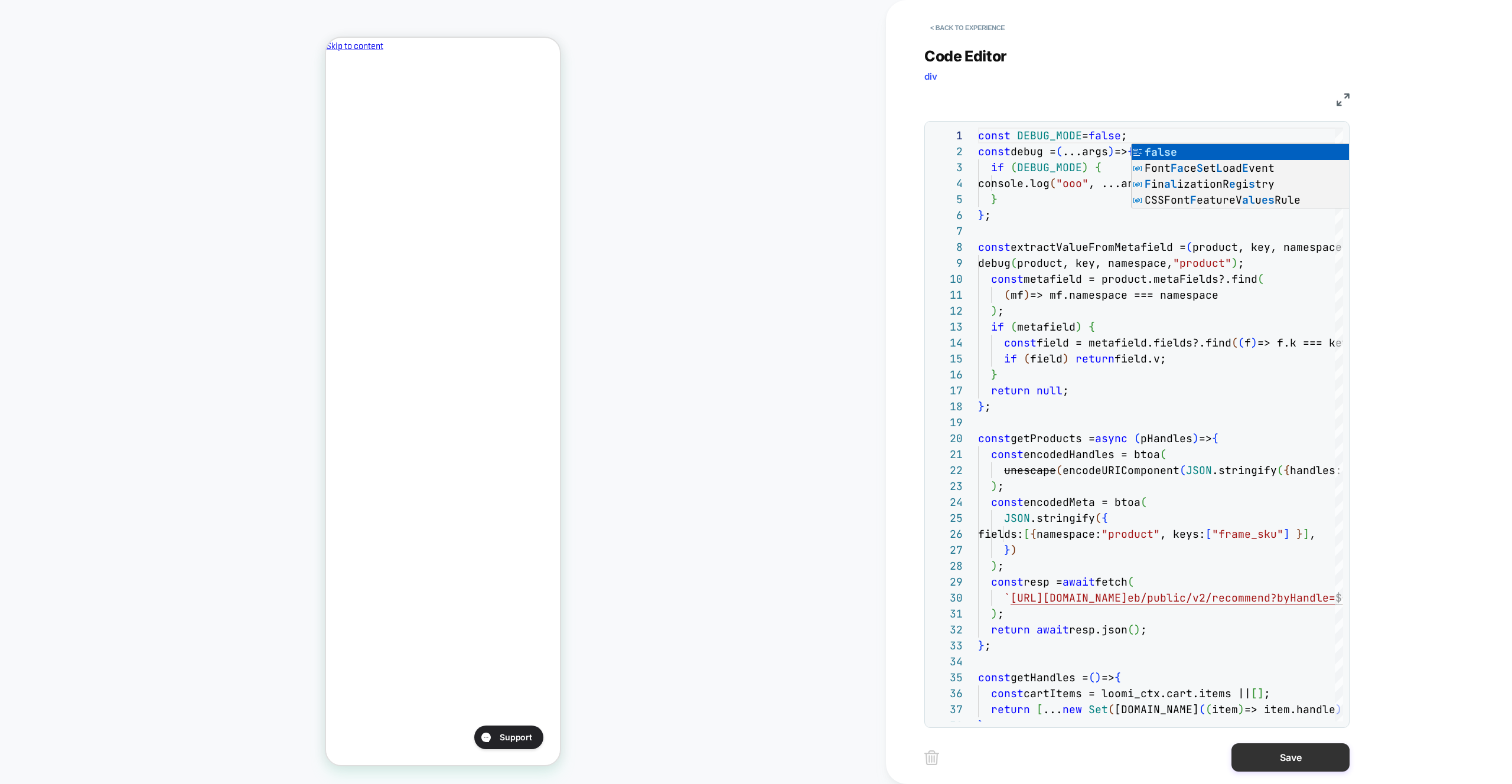
type textarea "**********"
drag, startPoint x: 1305, startPoint y: 758, endPoint x: 1215, endPoint y: 746, distance: 90.8
click at [1304, 758] on button "Save" at bounding box center [1291, 758] width 118 height 28
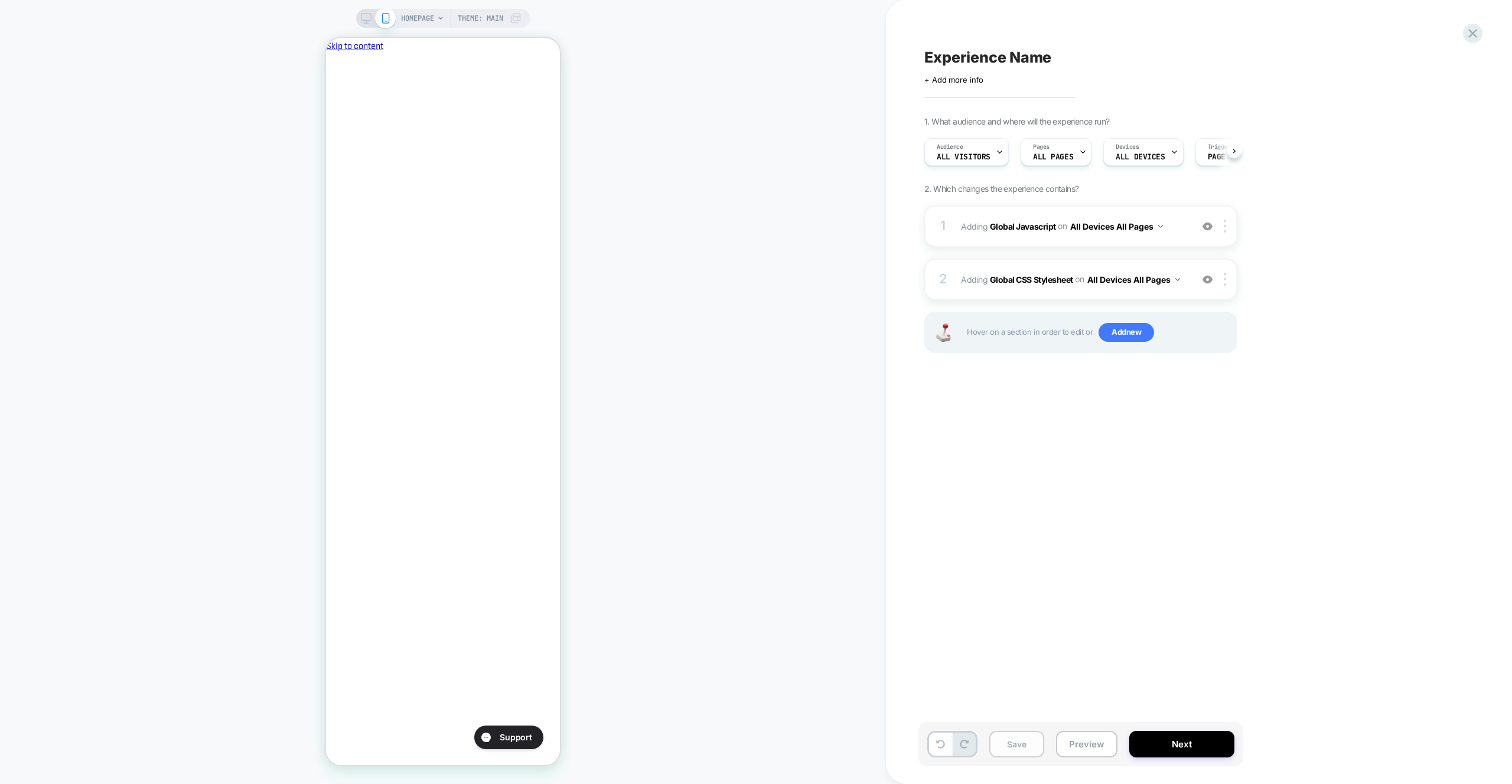
click at [1023, 747] on button "Save" at bounding box center [1017, 744] width 55 height 26
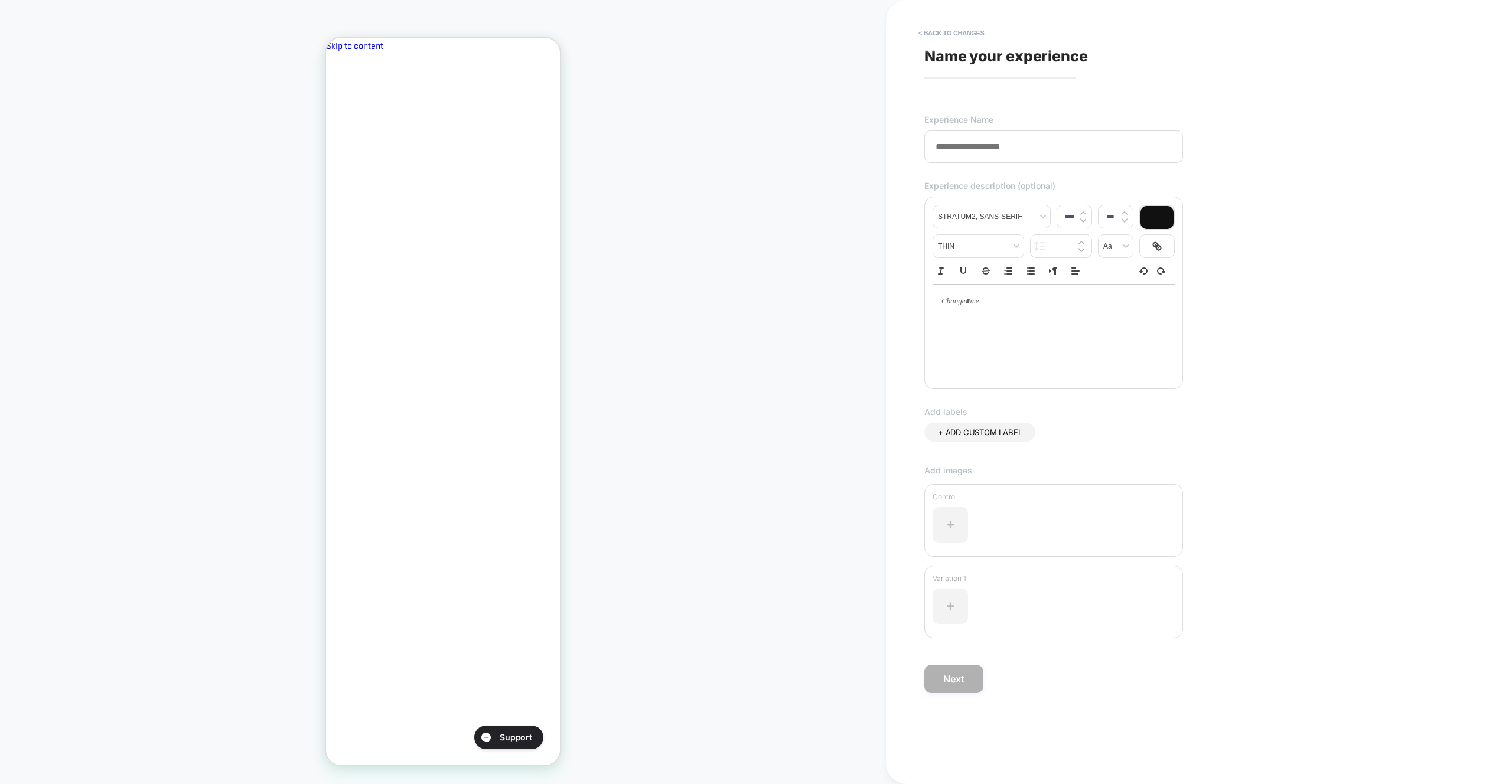
click at [950, 156] on input at bounding box center [1054, 146] width 259 height 32
click at [1070, 149] on input "**********" at bounding box center [1054, 146] width 259 height 32
type input "**********"
click at [964, 692] on button "Next" at bounding box center [954, 678] width 59 height 28
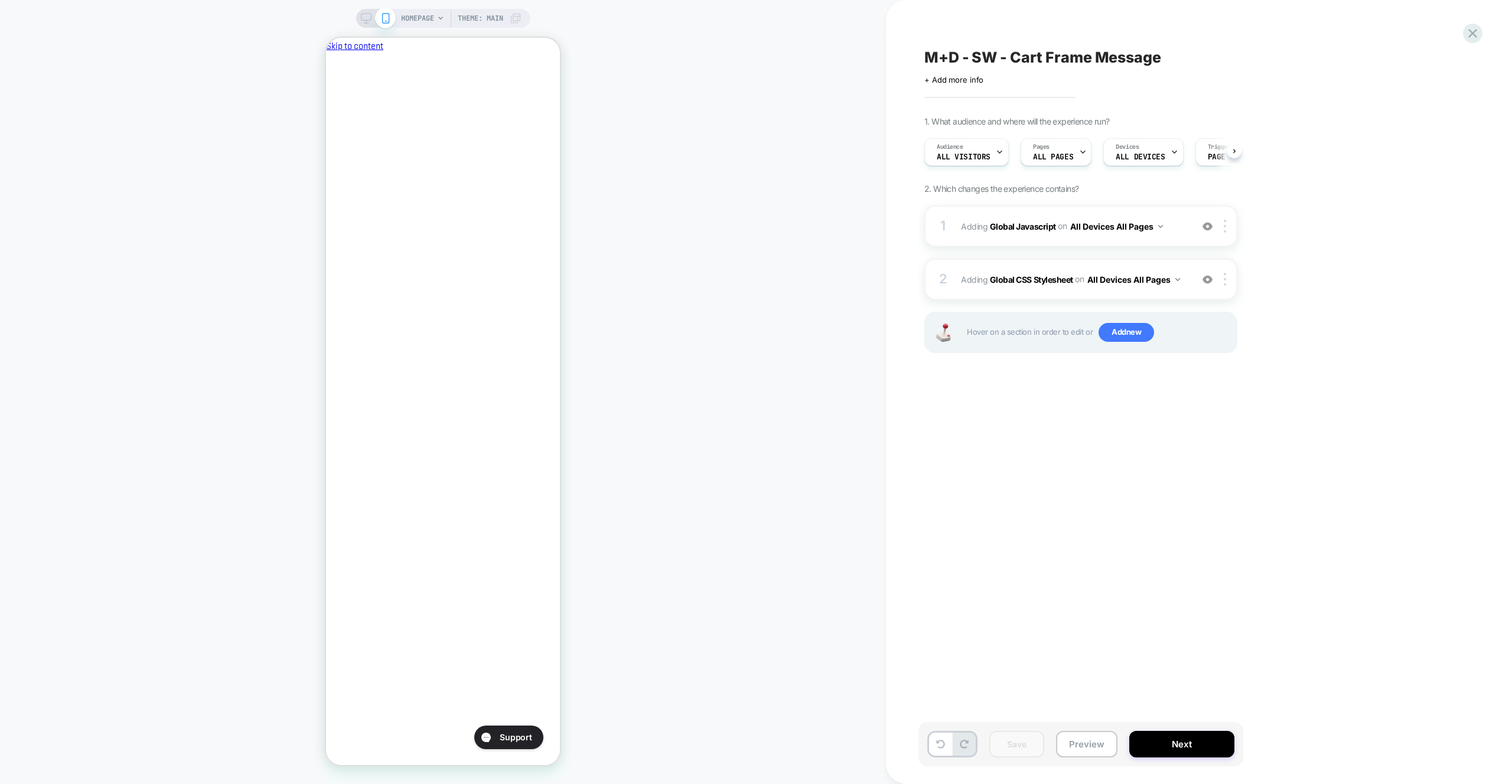
scroll to position [0, 1]
click at [1051, 70] on div "Click to edit experience details + Add more info" at bounding box center [1054, 76] width 259 height 19
click at [1061, 62] on span "M+D - SW - Cart Frame Message" at bounding box center [1043, 57] width 237 height 18
click at [1096, 60] on textarea "**********" at bounding box center [1078, 57] width 306 height 18
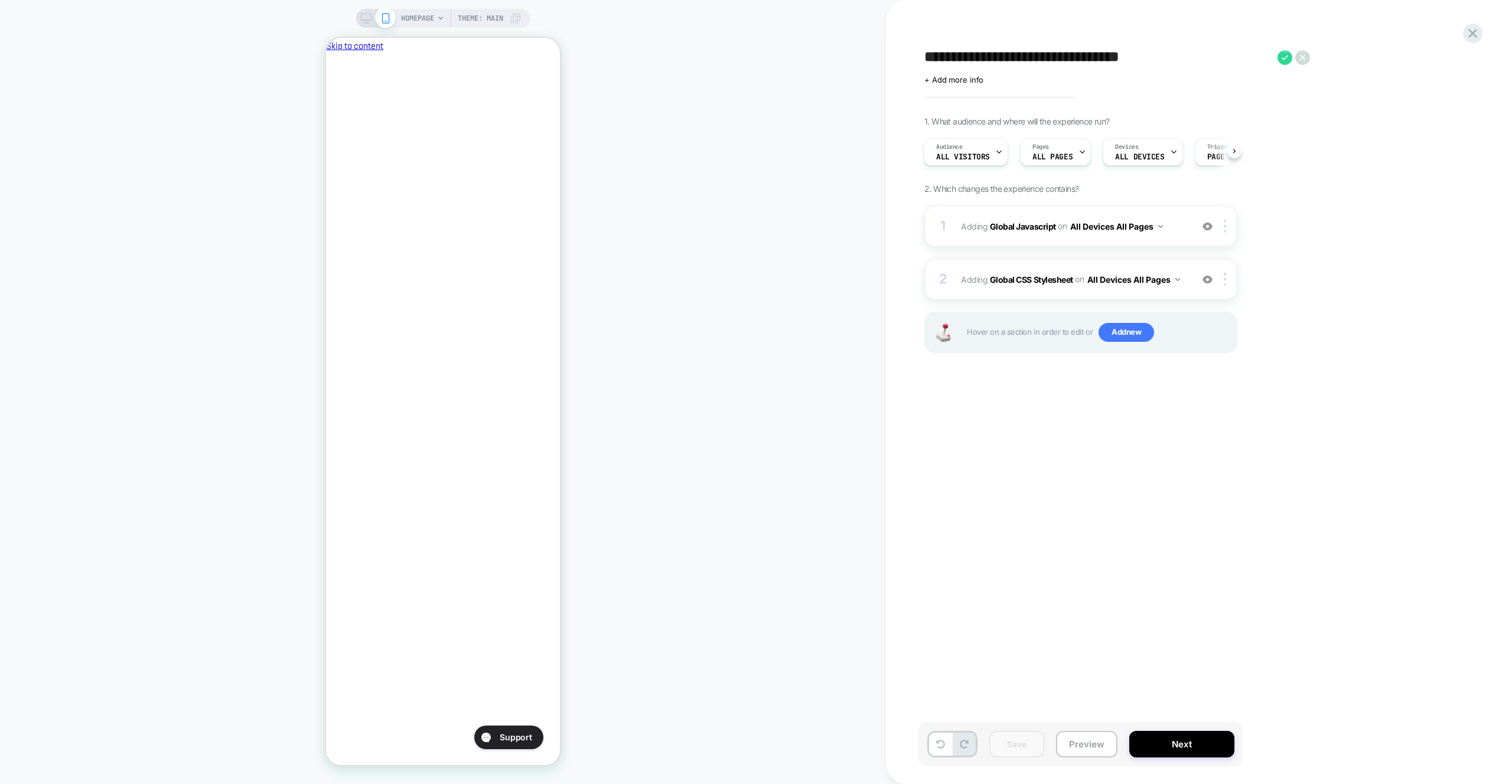
type textarea "**********"
click at [1290, 59] on icon at bounding box center [1285, 57] width 14 height 14
click at [1051, 746] on div "Save Preview Next" at bounding box center [1081, 745] width 325 height 44
click at [1039, 747] on button "Save" at bounding box center [1017, 744] width 55 height 26
click at [1085, 744] on button "Preview" at bounding box center [1087, 744] width 61 height 26
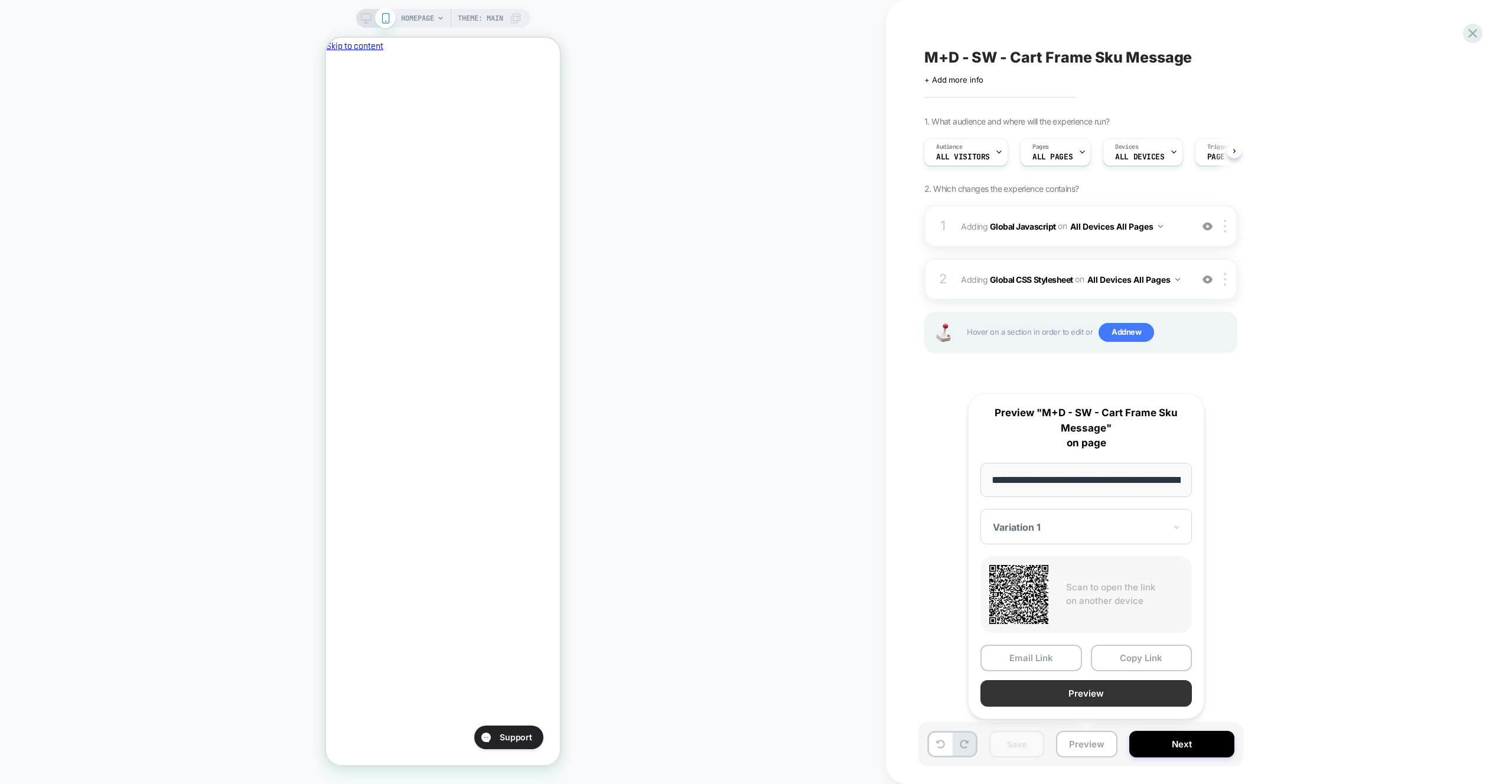
scroll to position [0, 50]
click at [1087, 700] on button "Preview" at bounding box center [1086, 694] width 211 height 26
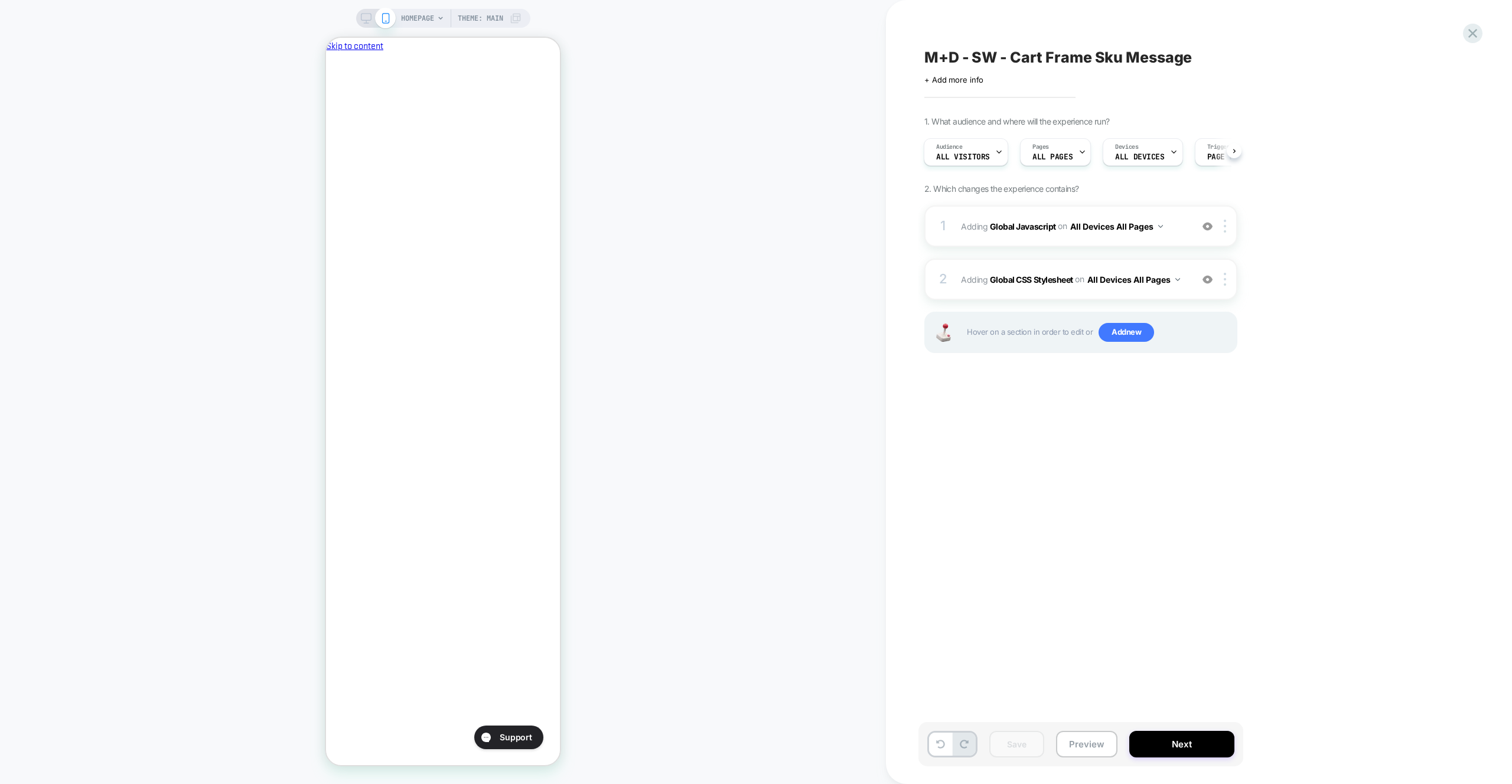
scroll to position [0, 0]
click at [1186, 232] on div "1 Adding Global Javascript on All Devices All Pages Add Before Add After Target…" at bounding box center [1081, 226] width 313 height 42
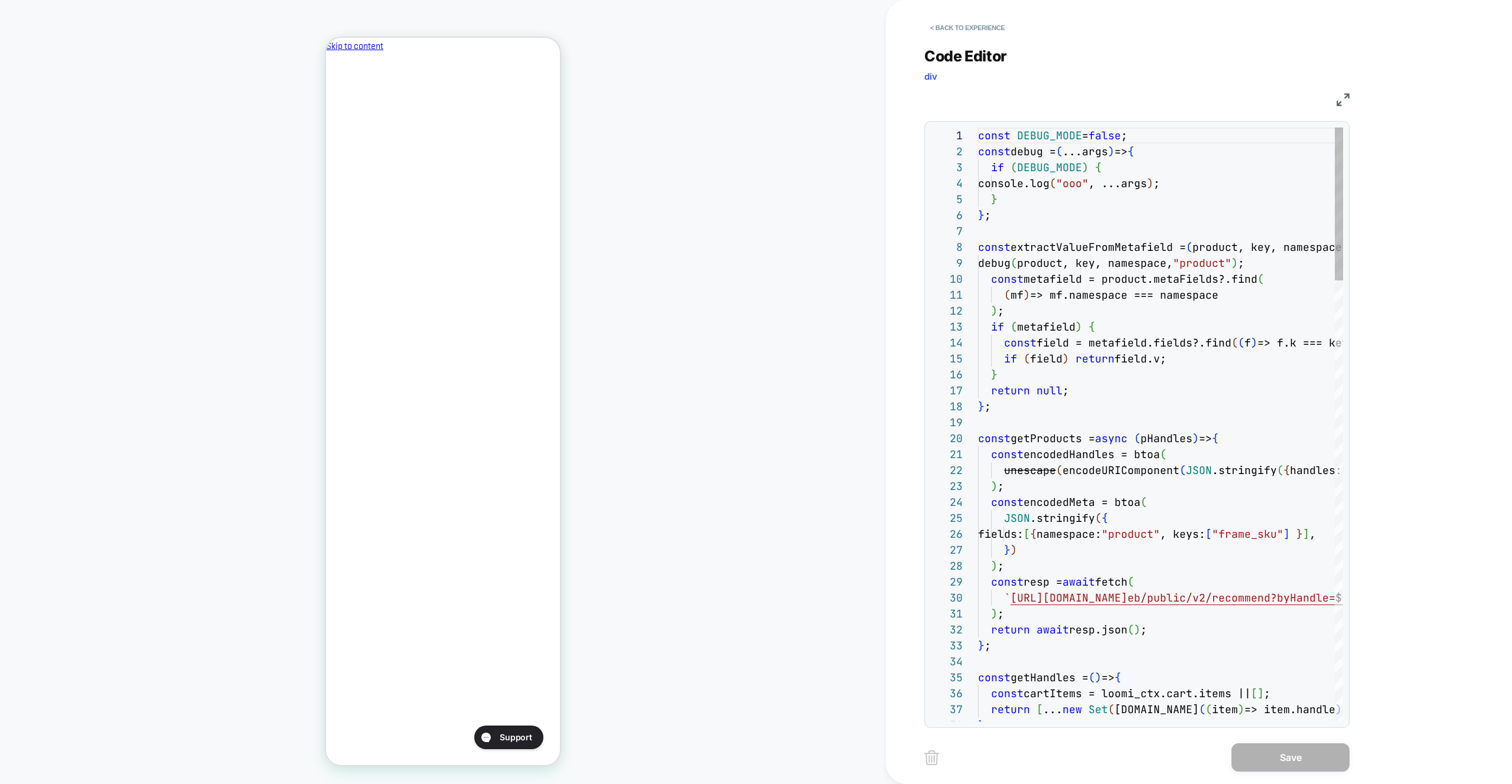
drag, startPoint x: 1186, startPoint y: 232, endPoint x: 1182, endPoint y: 199, distance: 33.2
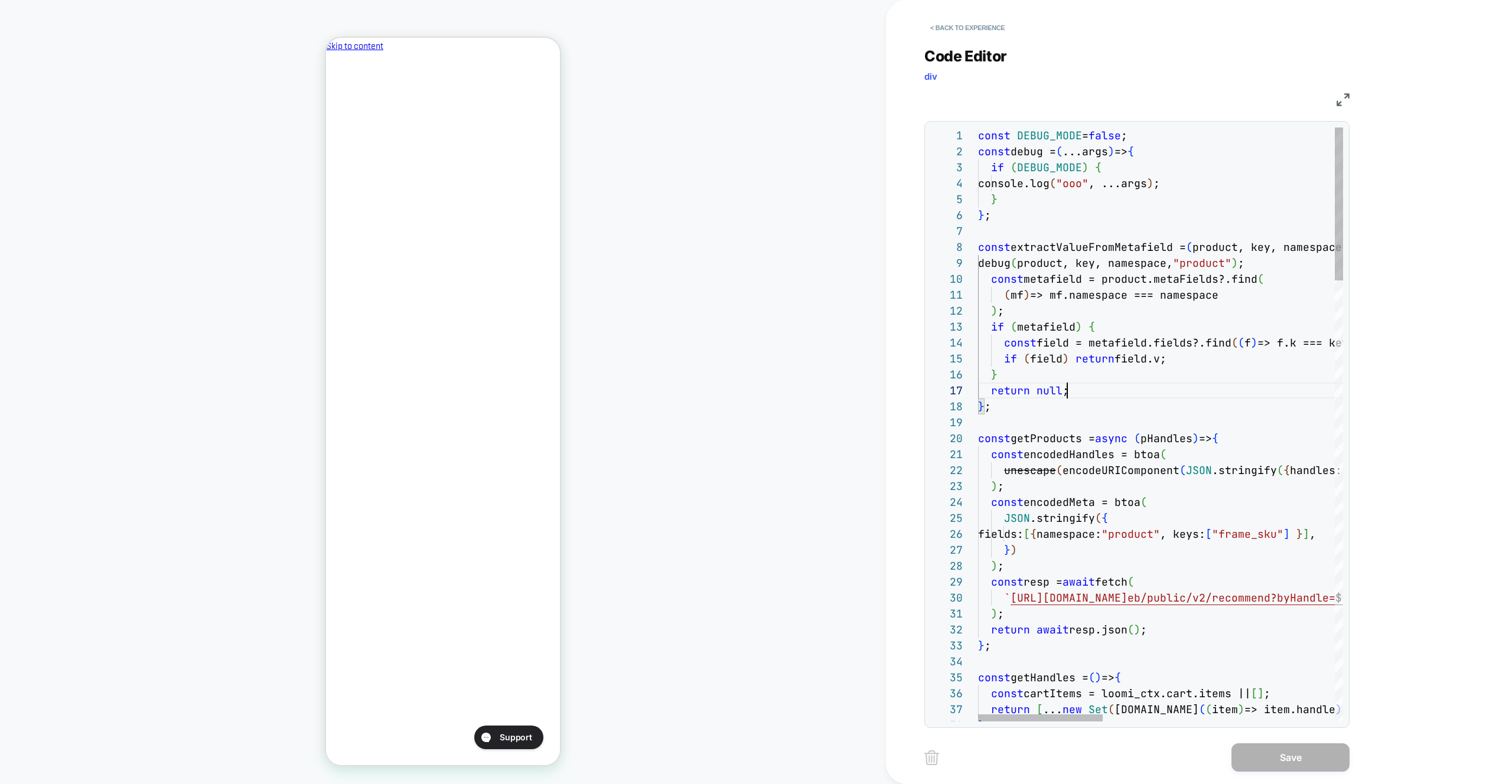
scroll to position [95, 89]
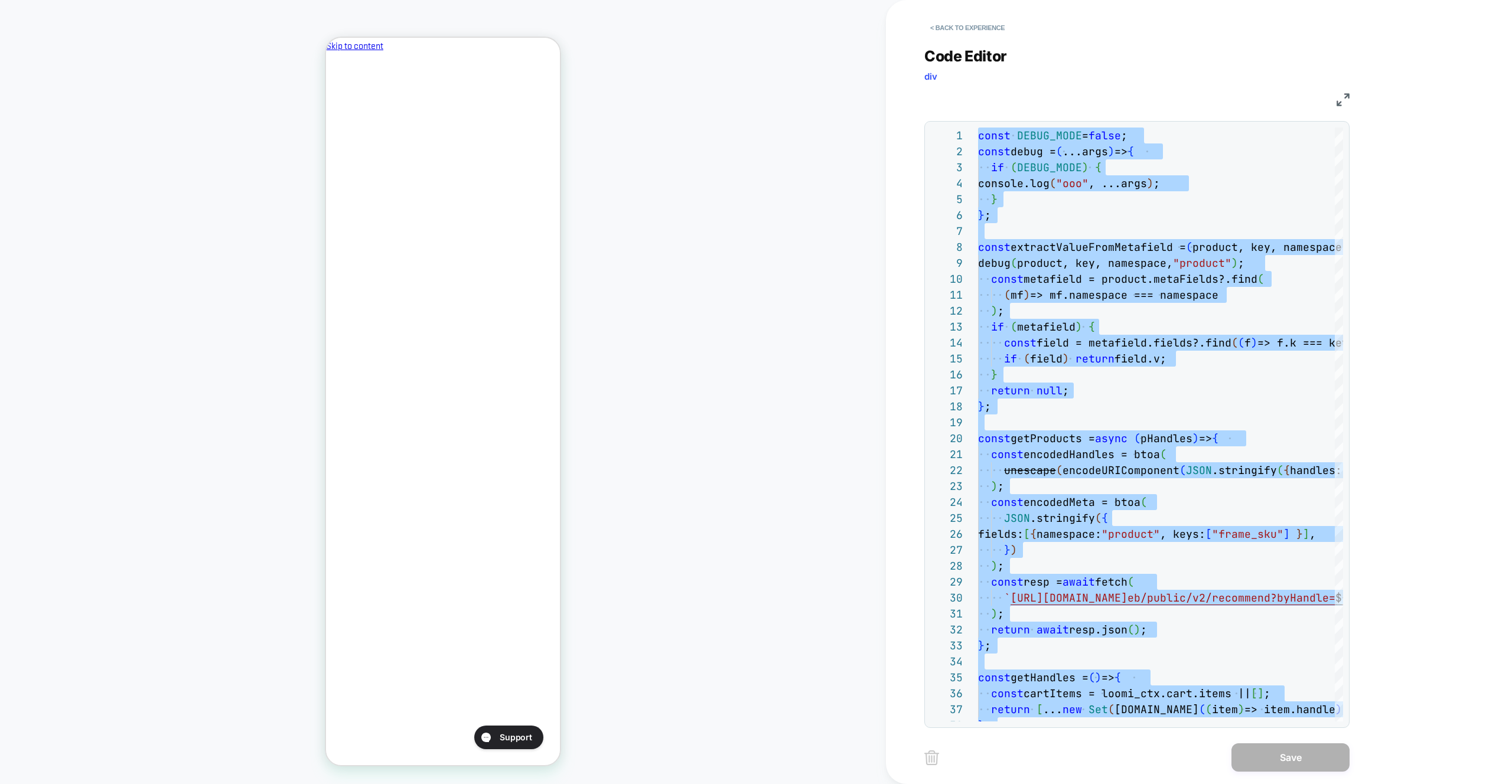
type textarea "***"
click at [1275, 758] on button "Save" at bounding box center [1291, 758] width 118 height 28
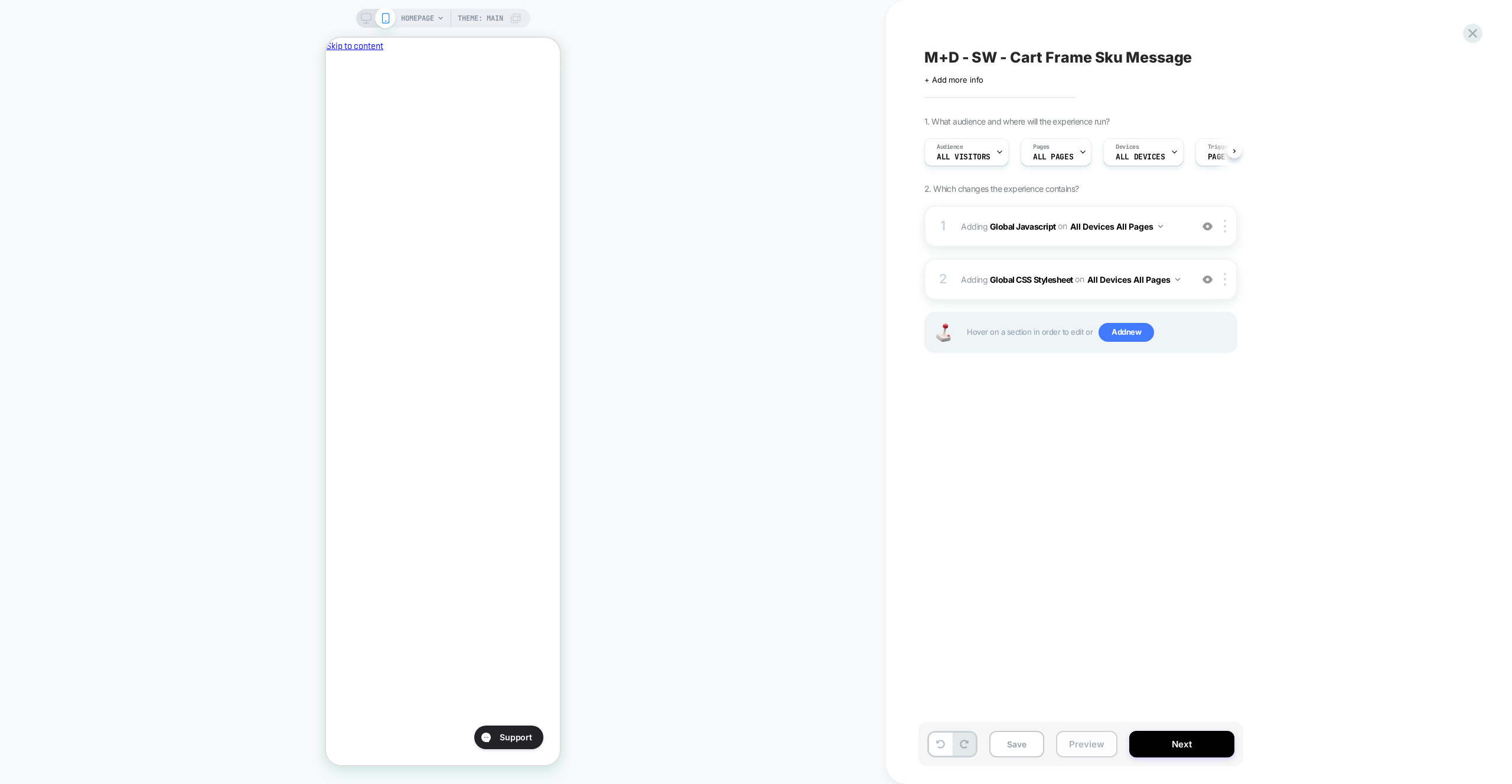
drag, startPoint x: 1092, startPoint y: 750, endPoint x: 1092, endPoint y: 733, distance: 17.0
click at [1092, 750] on button "Preview" at bounding box center [1087, 744] width 61 height 26
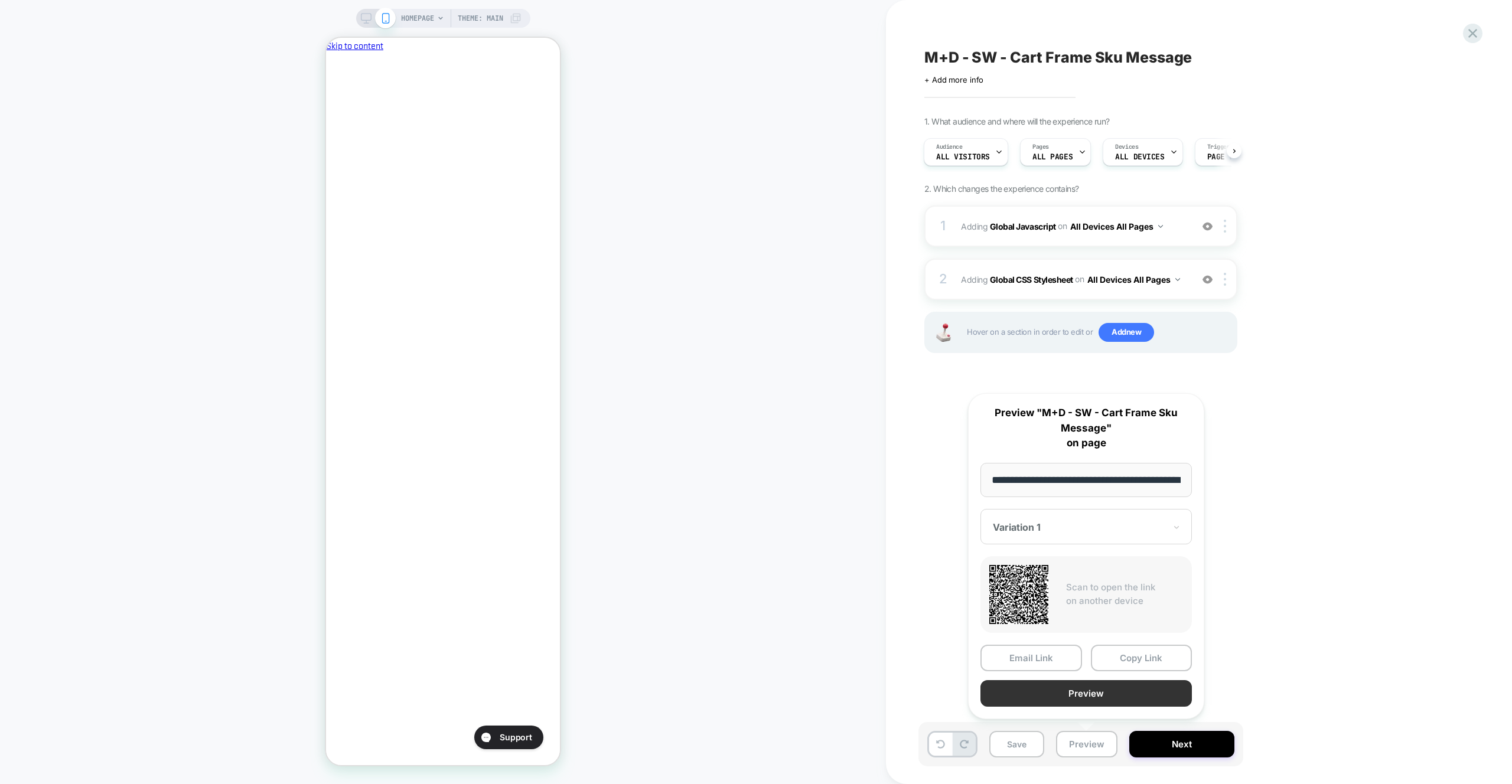
click at [1091, 695] on button "Preview" at bounding box center [1086, 693] width 211 height 26
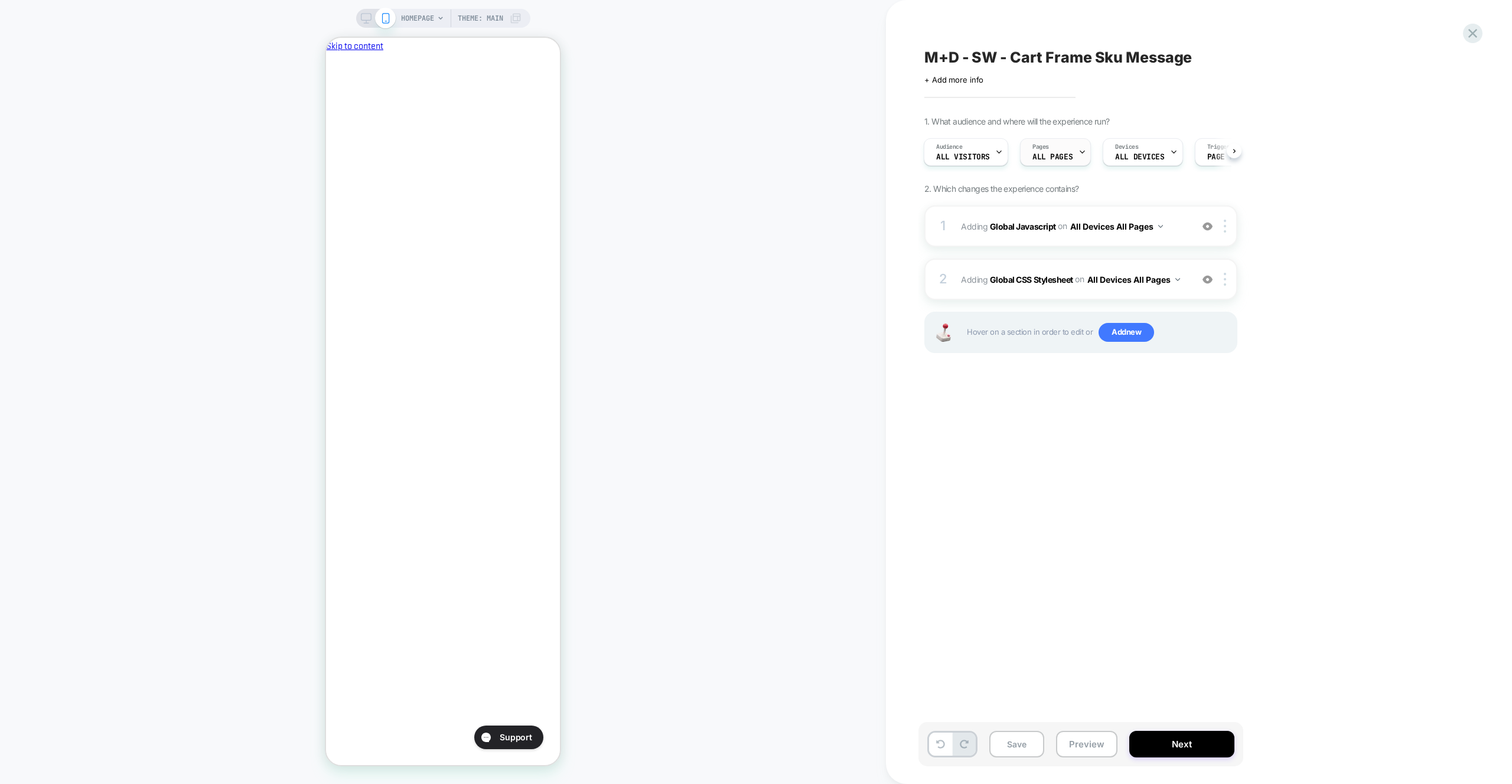
scroll to position [0, 0]
click at [1171, 221] on span "Adding Global Javascript on All Devices All Pages" at bounding box center [1074, 226] width 225 height 17
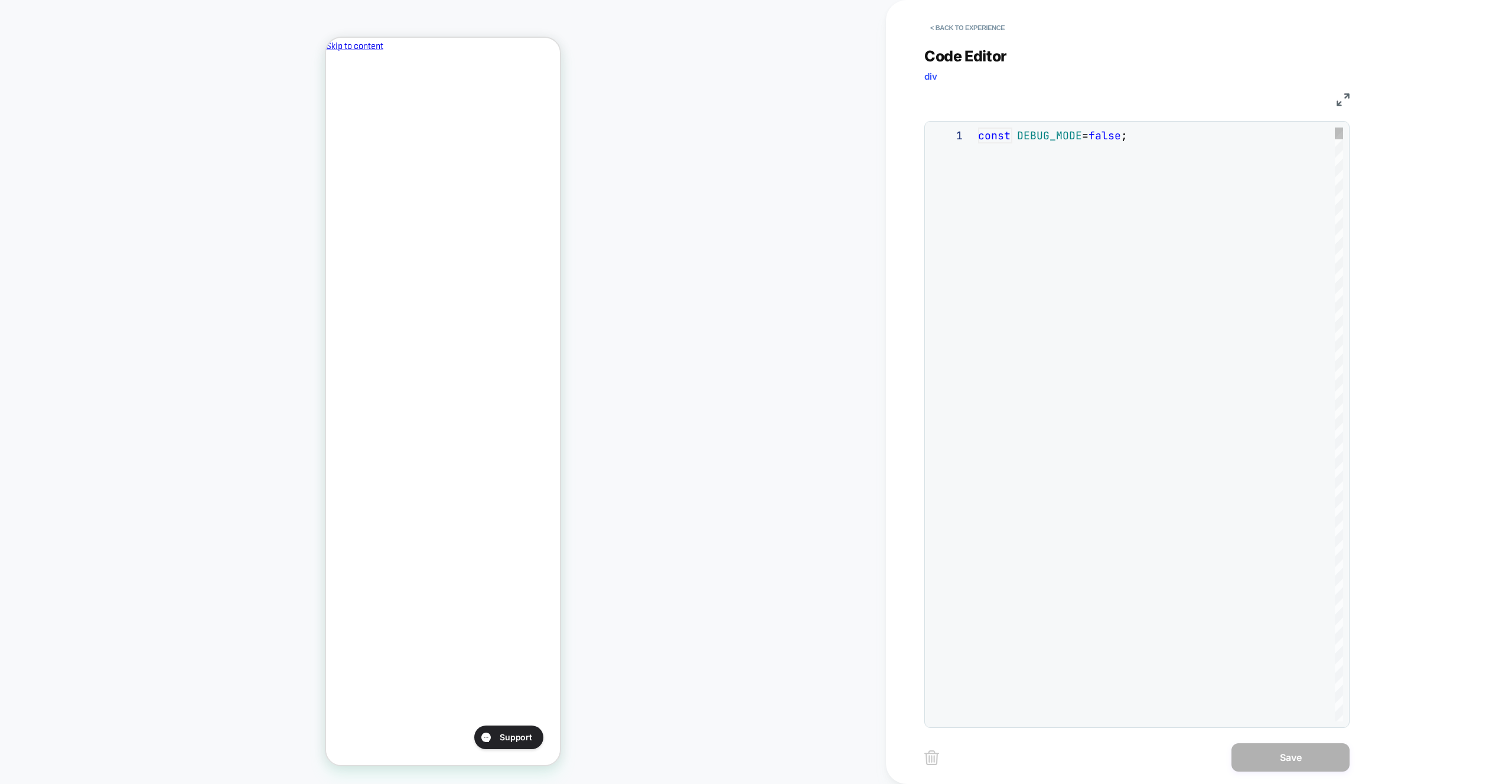
scroll to position [159, 0]
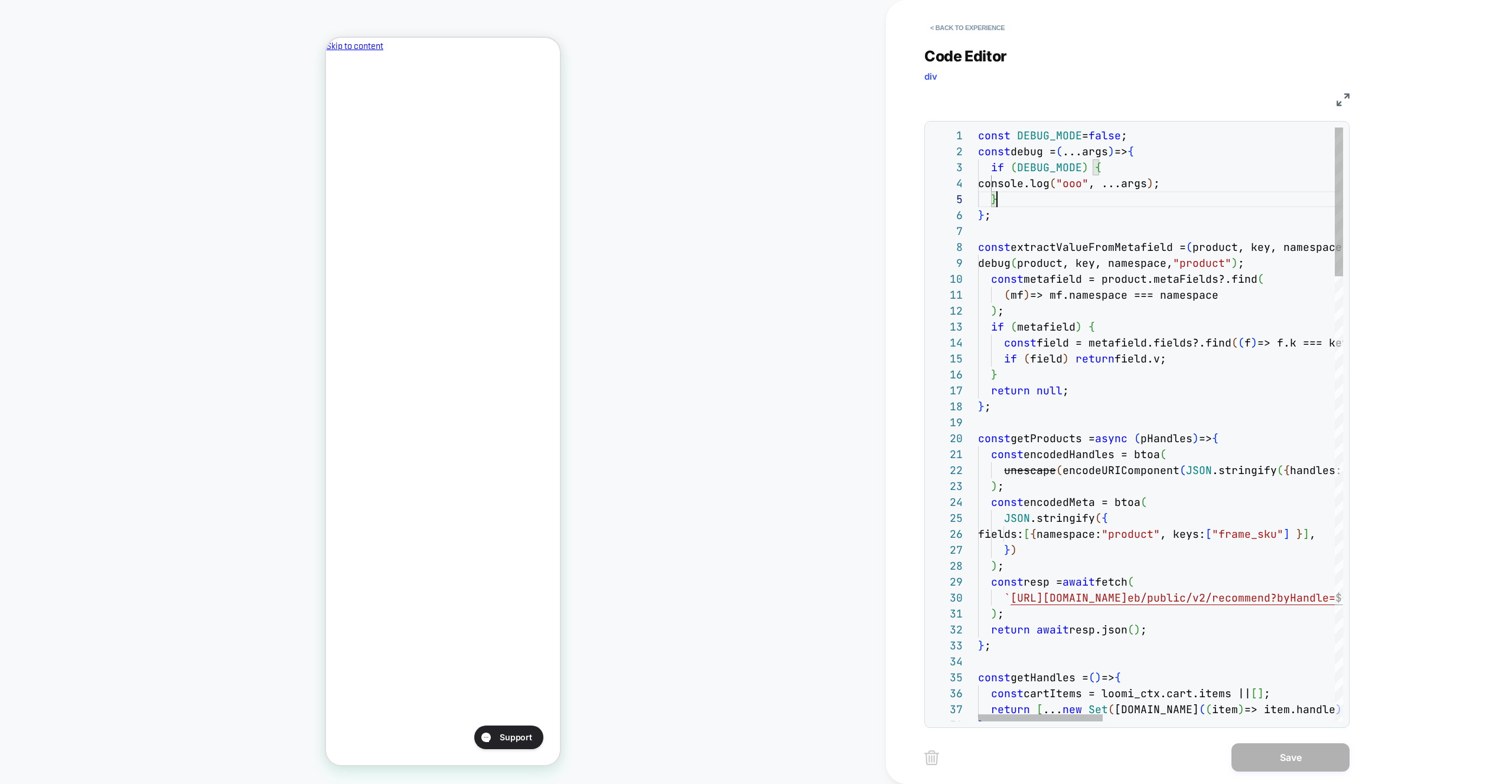
type textarea "***"
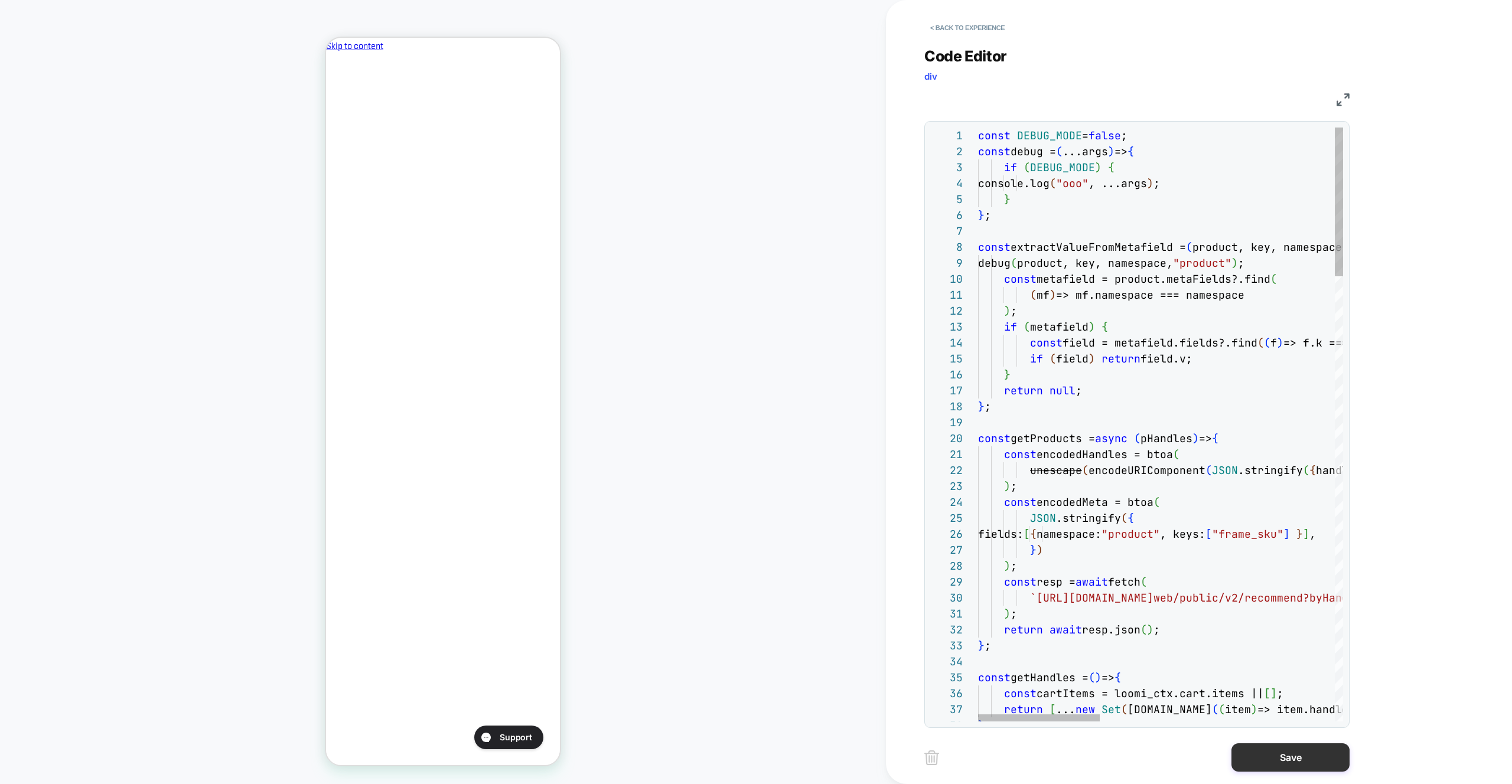
drag, startPoint x: 1324, startPoint y: 761, endPoint x: 1315, endPoint y: 761, distance: 9.0
click at [1323, 761] on button "Save" at bounding box center [1291, 758] width 118 height 28
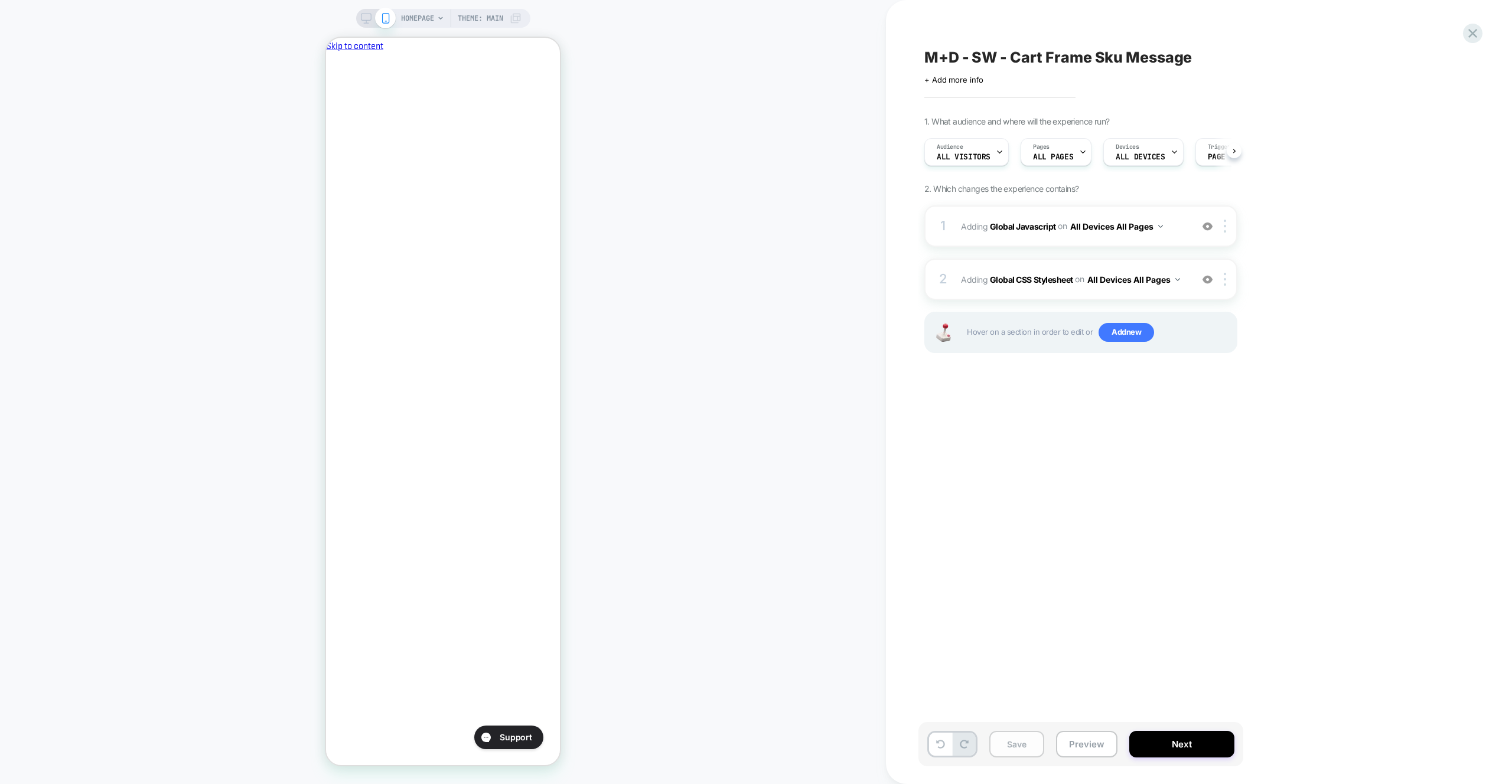
scroll to position [0, 203]
click at [1025, 738] on button "Save" at bounding box center [1017, 744] width 55 height 26
drag, startPoint x: 1087, startPoint y: 730, endPoint x: 1087, endPoint y: 724, distance: 6.0
click at [1087, 731] on button "Preview" at bounding box center [1087, 744] width 61 height 26
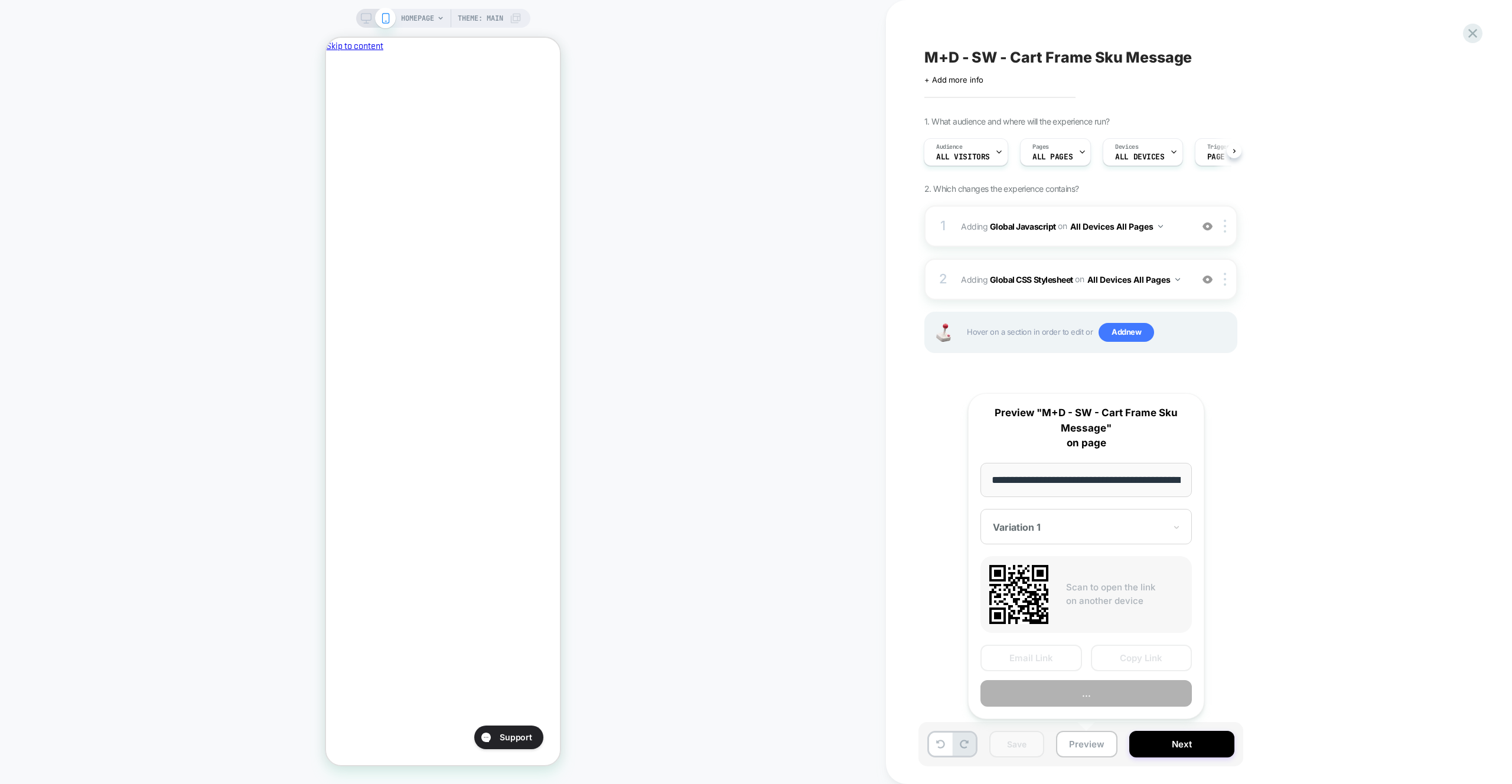
scroll to position [0, 50]
click at [1089, 695] on button "Preview" at bounding box center [1086, 694] width 211 height 26
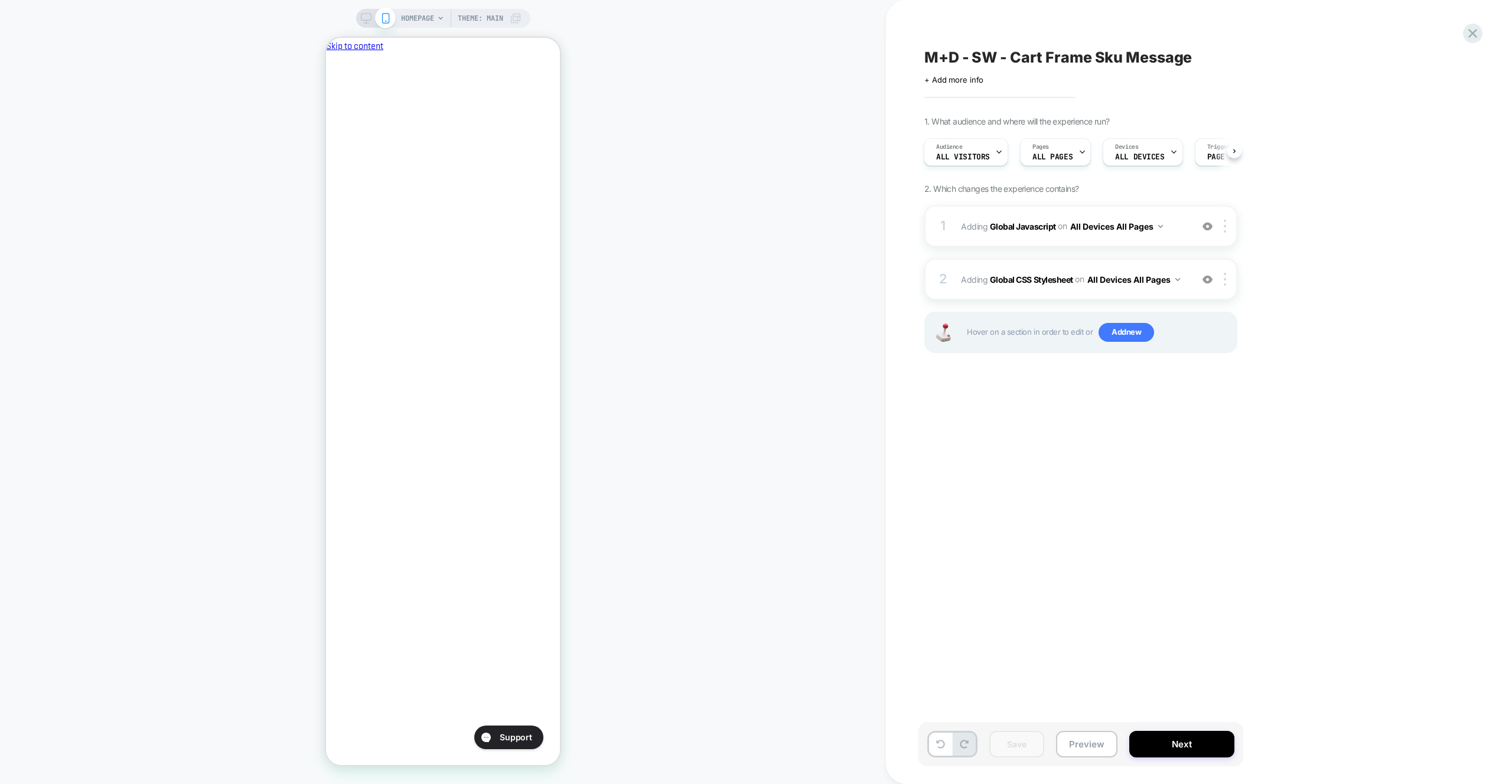
scroll to position [0, 0]
